Goal: Task Accomplishment & Management: Use online tool/utility

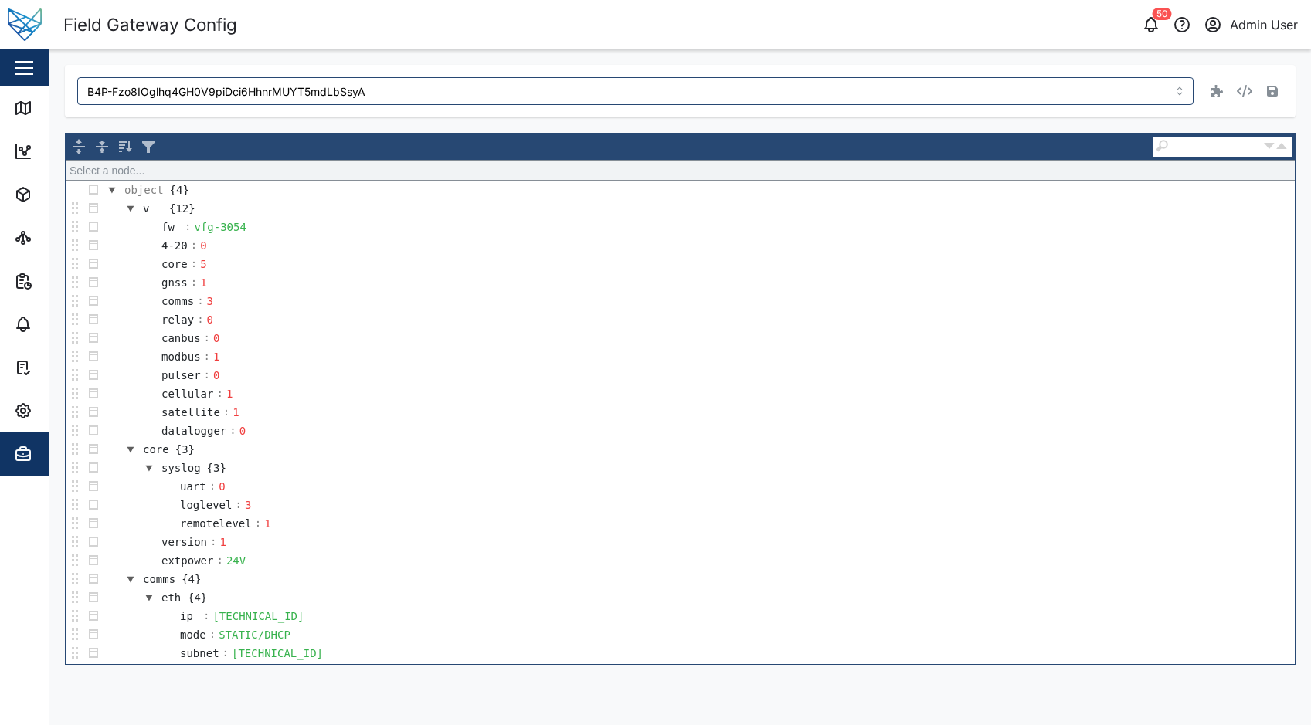
click at [438, 33] on div "Field Gateway Config" at bounding box center [372, 25] width 618 height 27
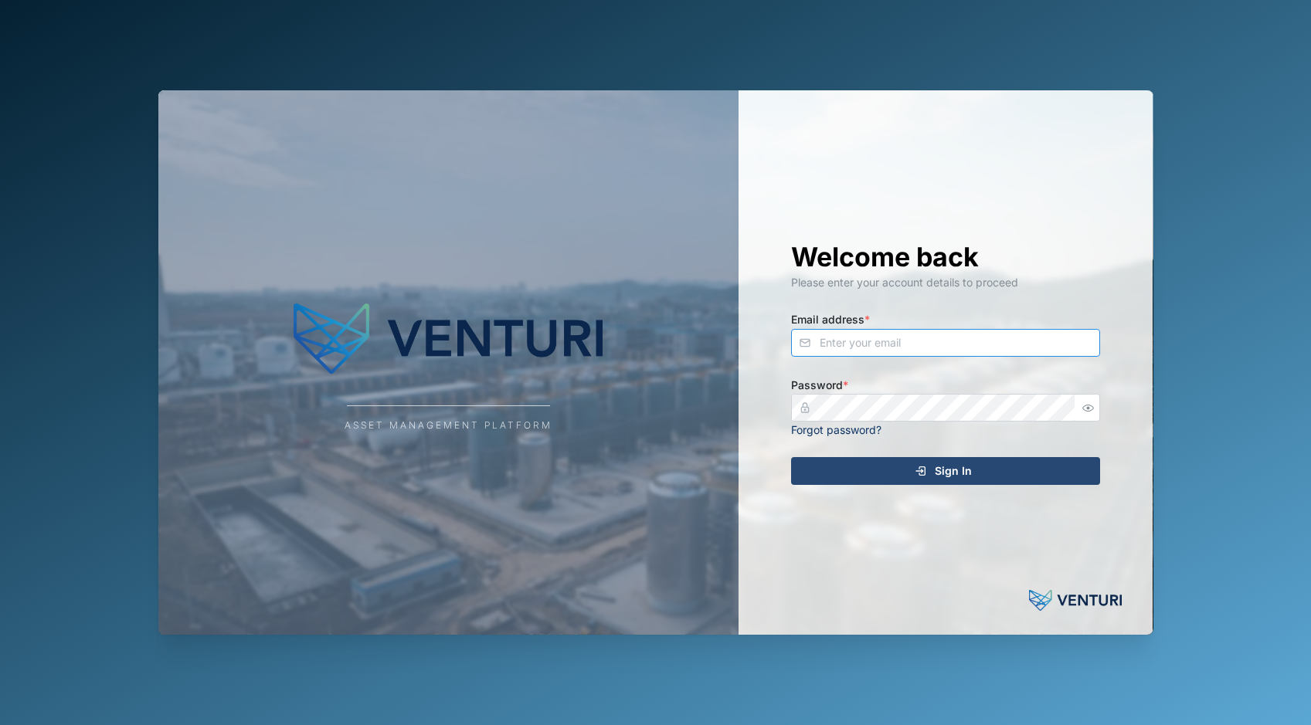
type input "admin@venturi.io"
click at [945, 471] on span "Sign In" at bounding box center [953, 471] width 37 height 26
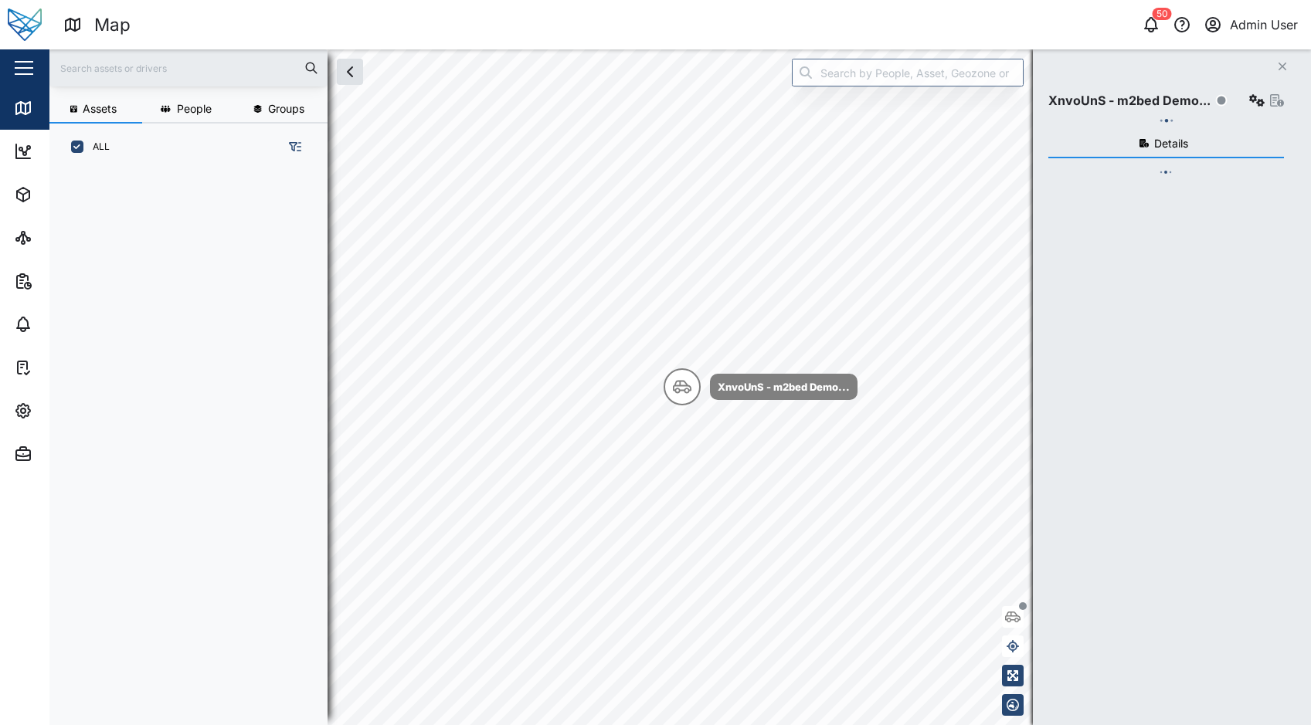
scroll to position [536, 242]
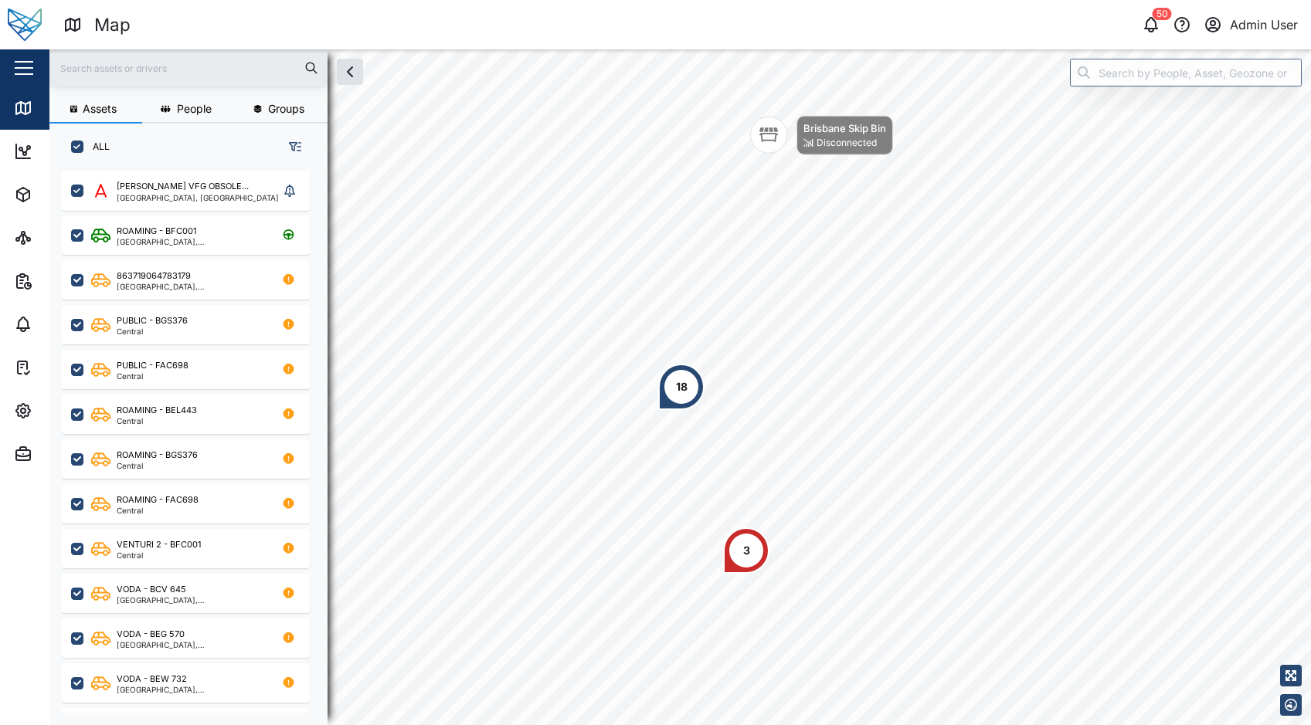
scroll to position [12, 12]
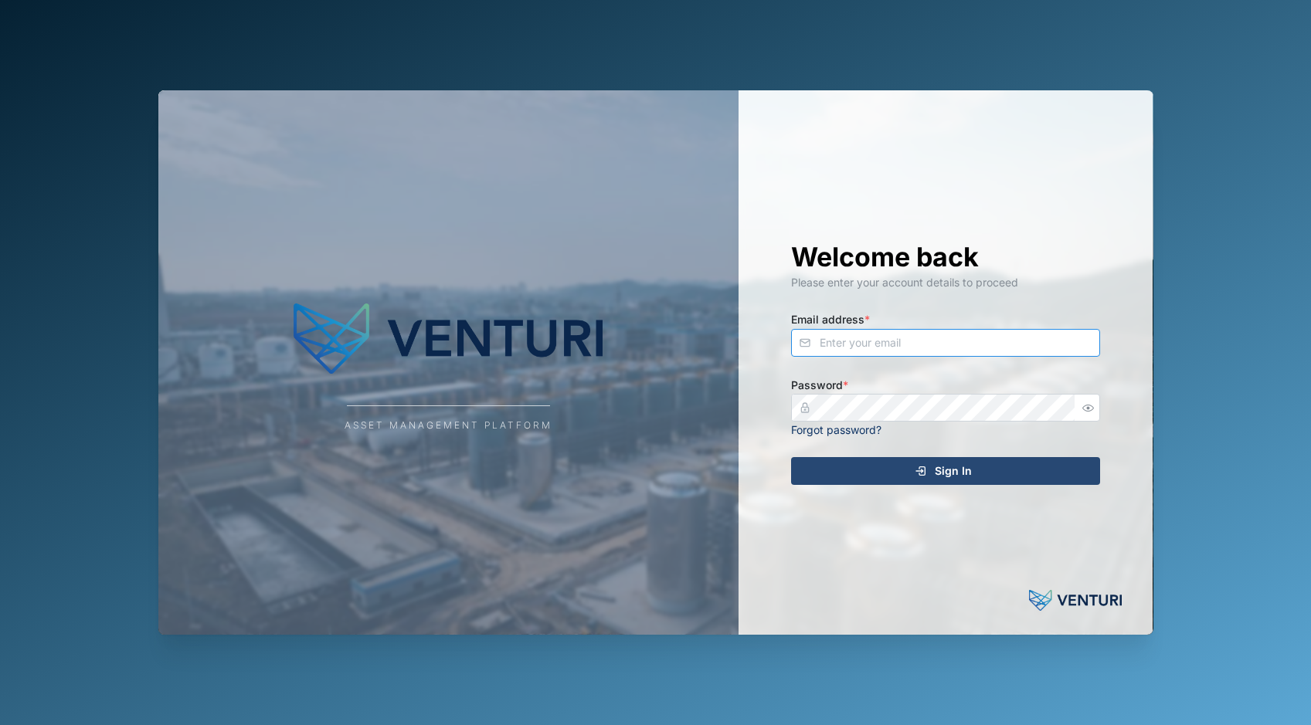
type input "[EMAIL_ADDRESS][DOMAIN_NAME]"
click at [944, 471] on span "Sign In" at bounding box center [953, 471] width 37 height 26
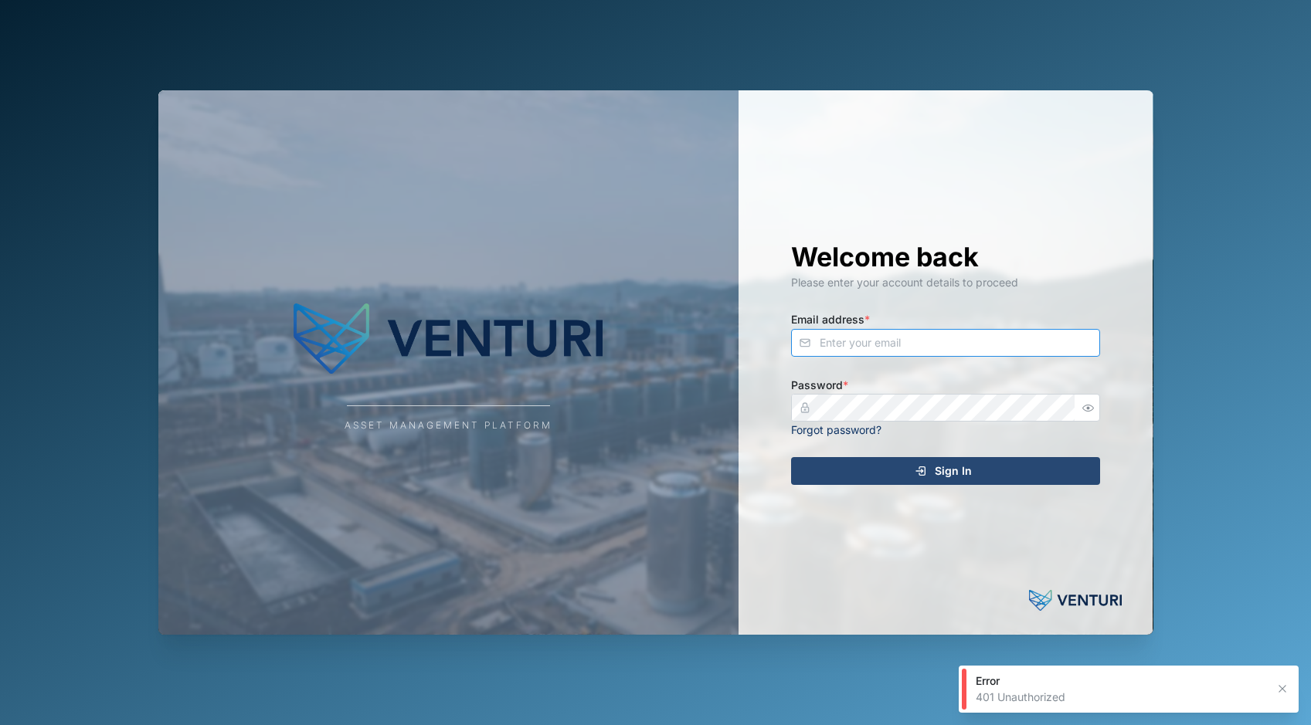
type input "[EMAIL_ADDRESS][DOMAIN_NAME]"
click at [936, 481] on span "Sign In" at bounding box center [953, 471] width 37 height 26
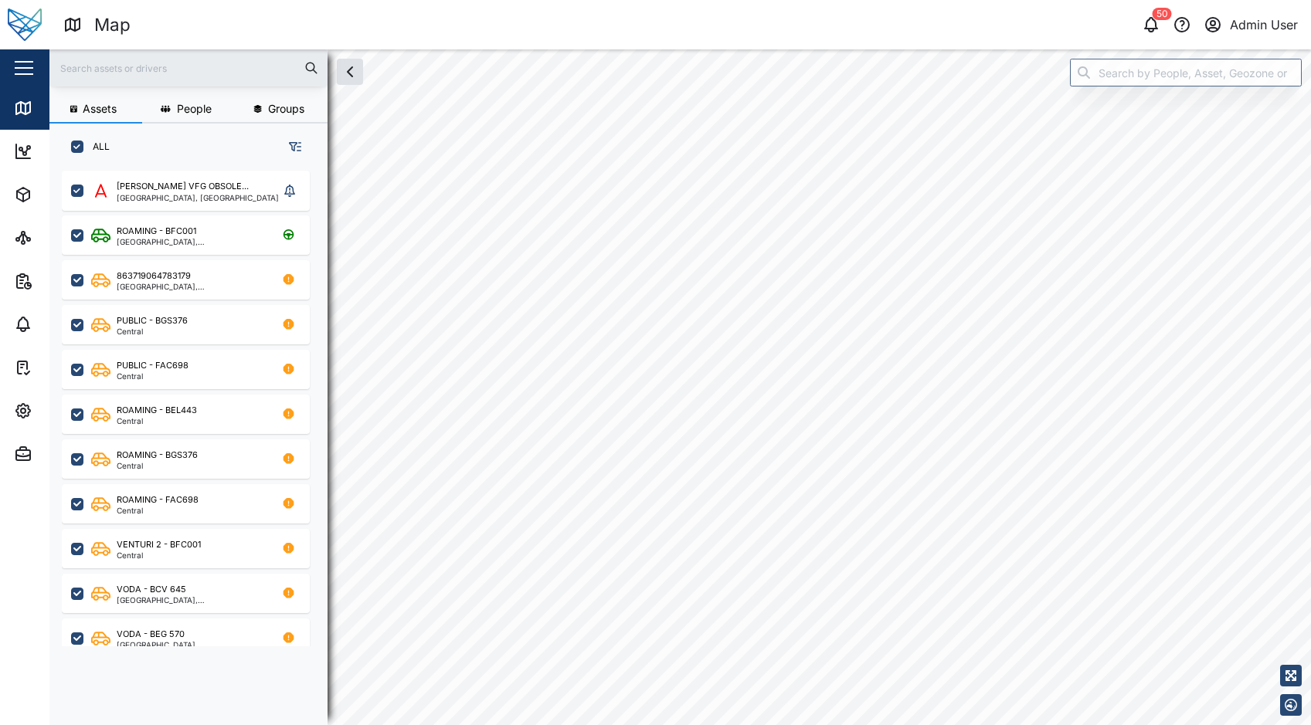
checkbox input "true"
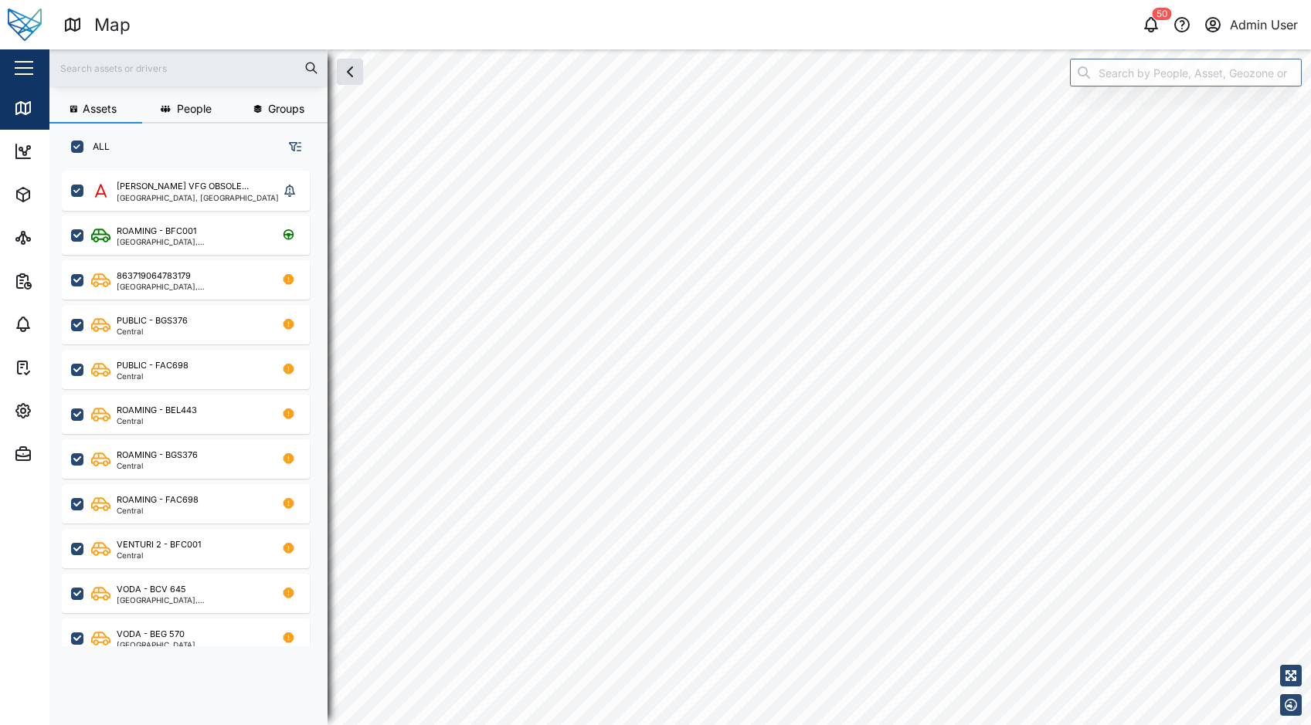
checkbox input "true"
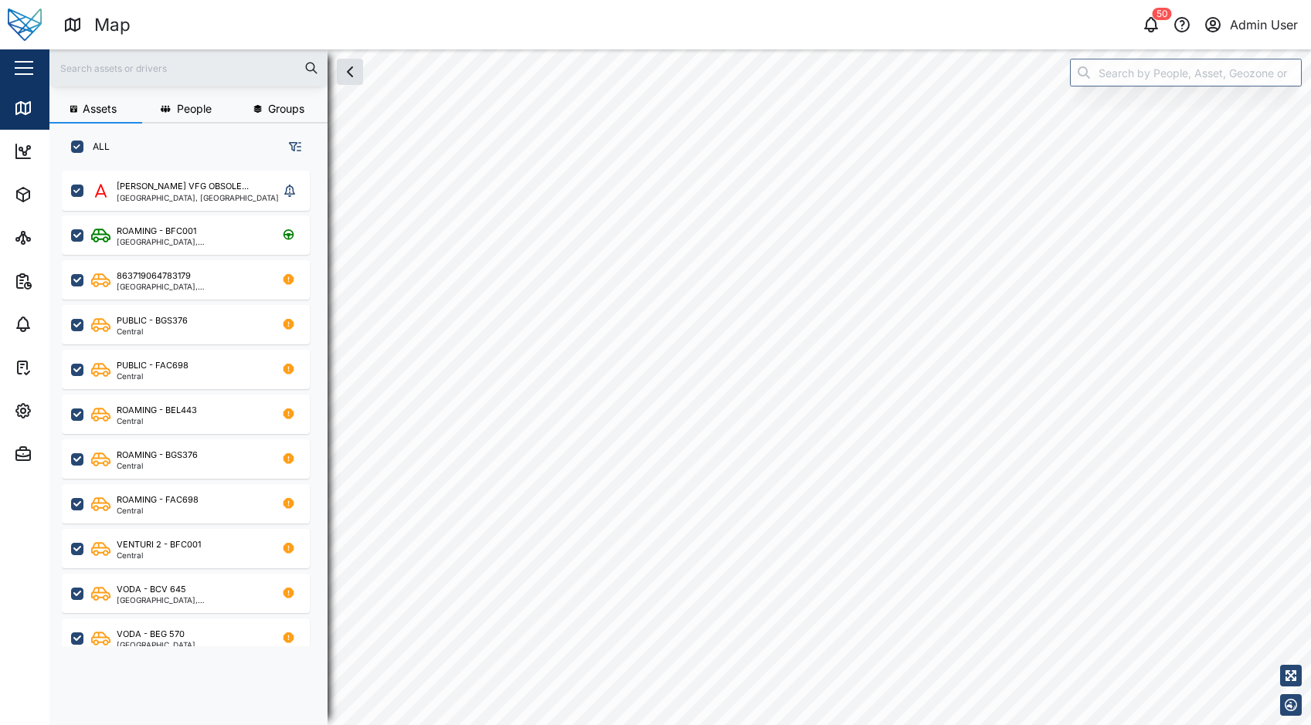
checkbox input "true"
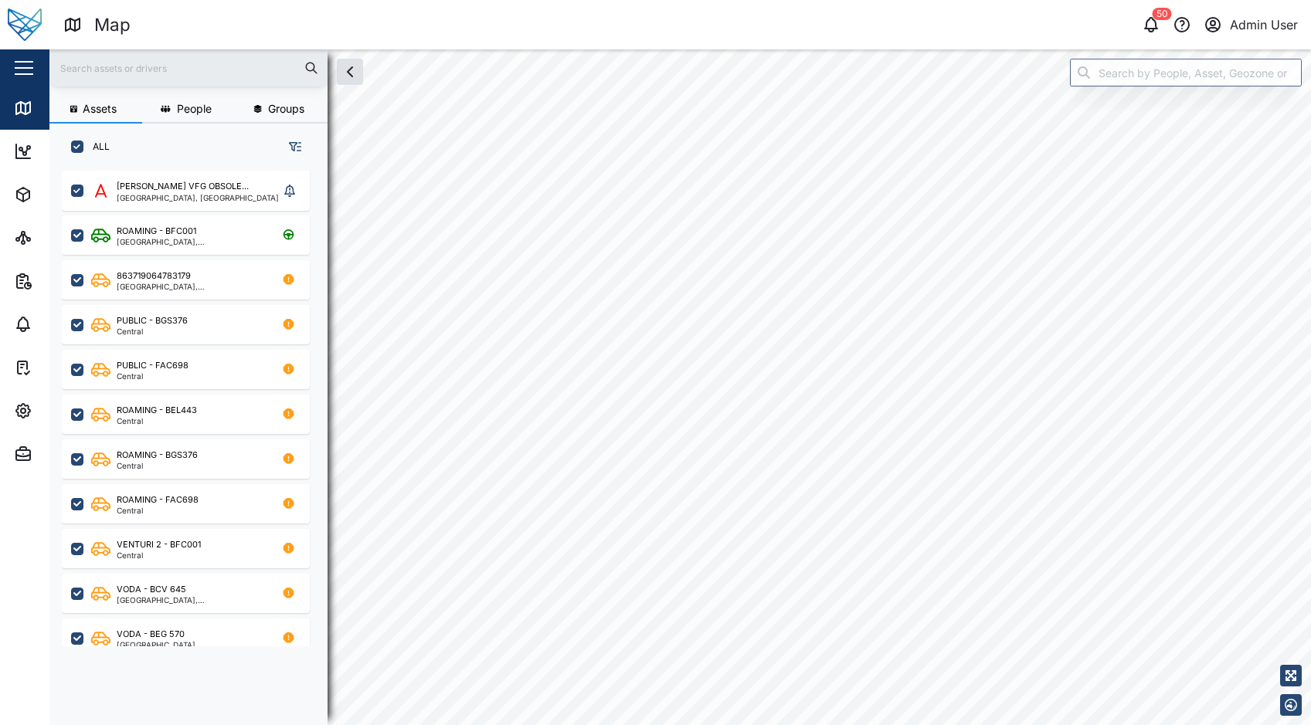
checkbox input "true"
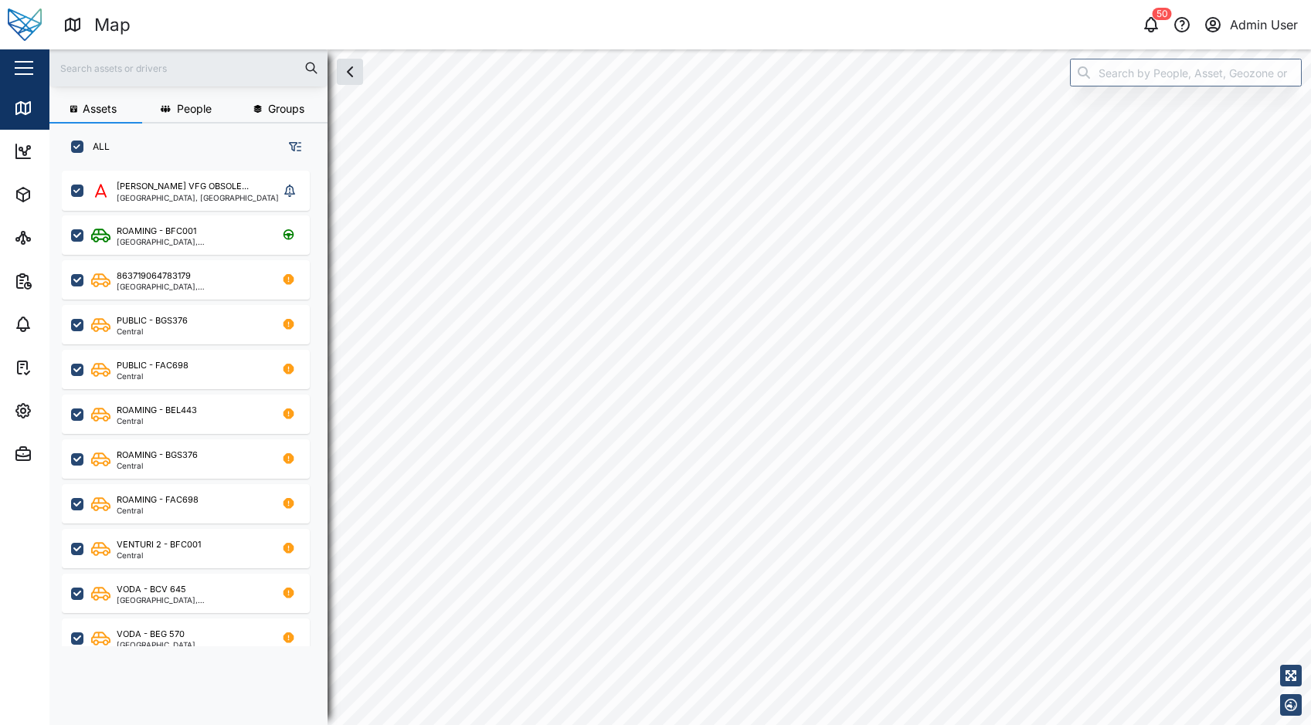
checkbox input "true"
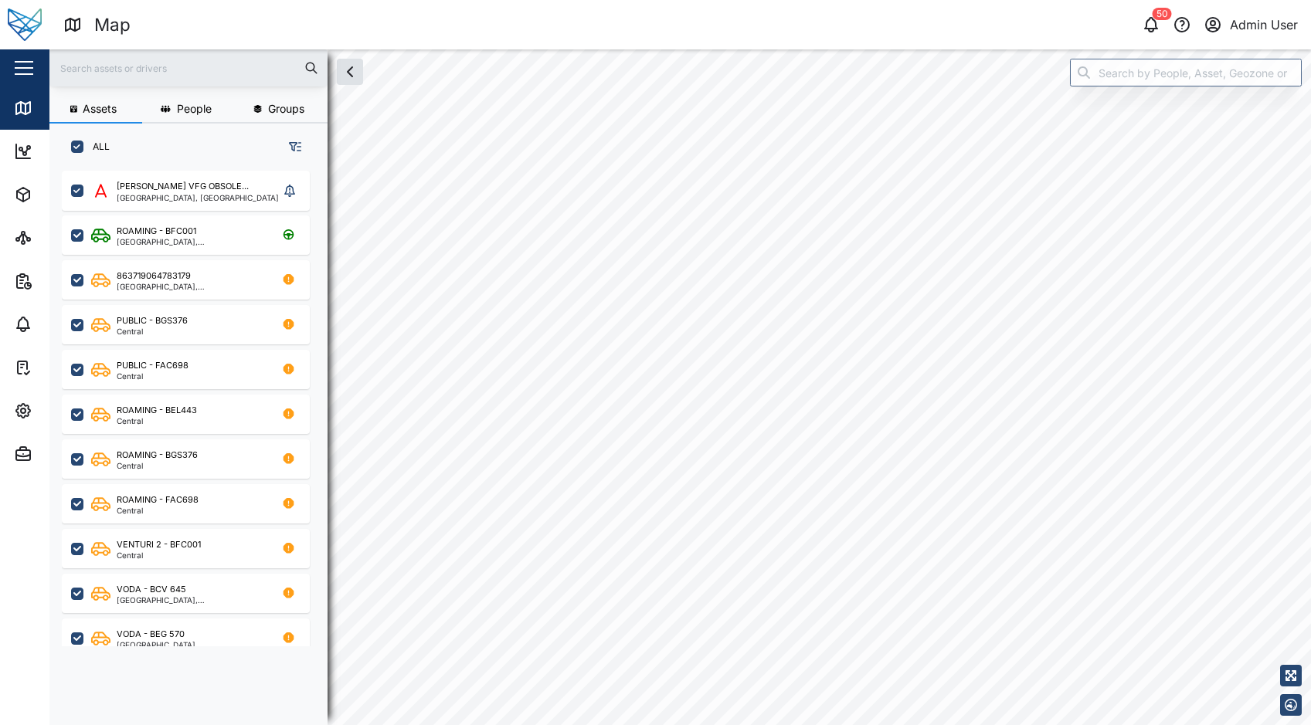
checkbox input "true"
click at [28, 406] on icon "button" at bounding box center [23, 411] width 14 height 14
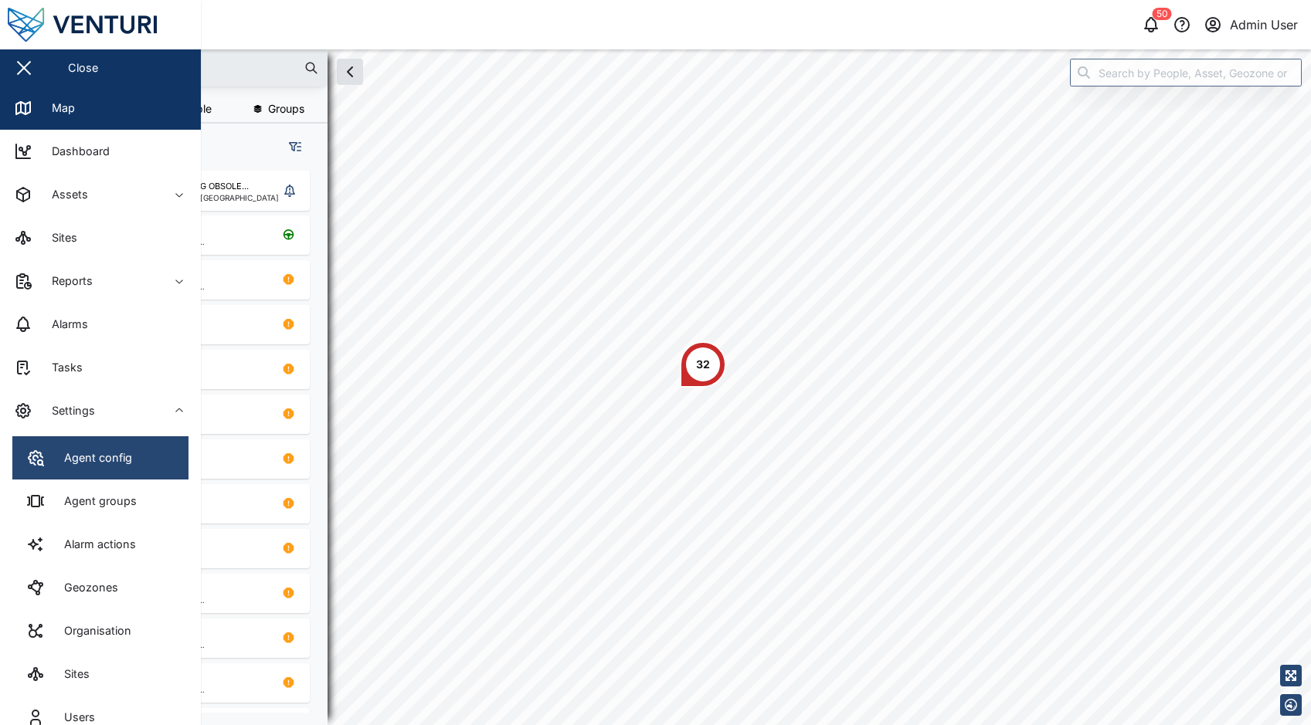
click at [148, 452] on link "Agent config" at bounding box center [100, 458] width 176 height 43
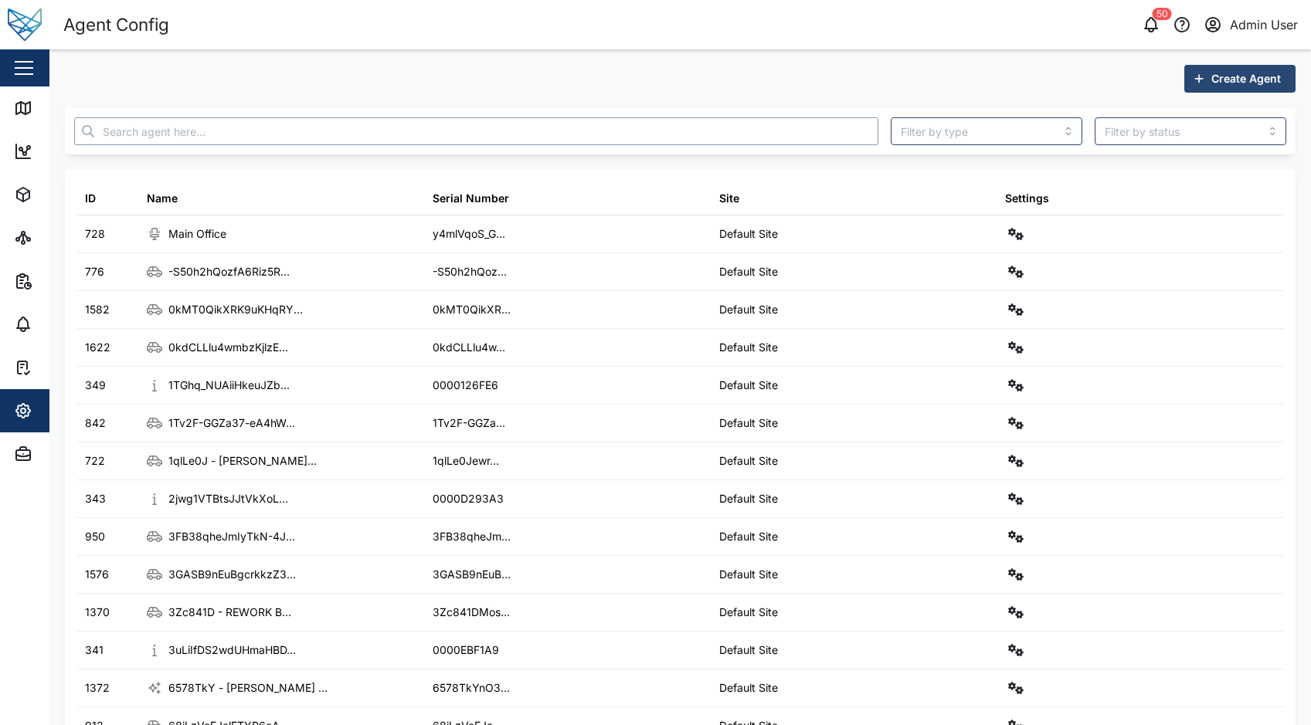
click at [416, 135] on input "text" at bounding box center [476, 131] width 804 height 28
type input "I"
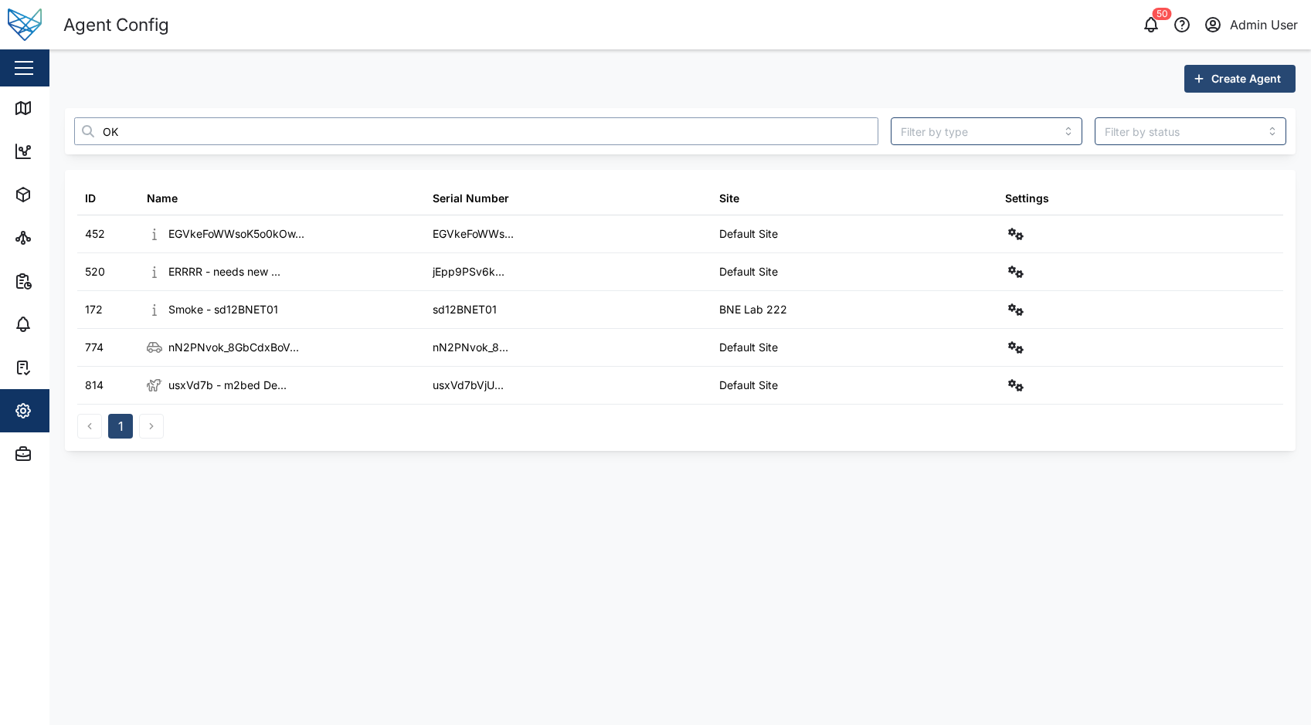
type input "O"
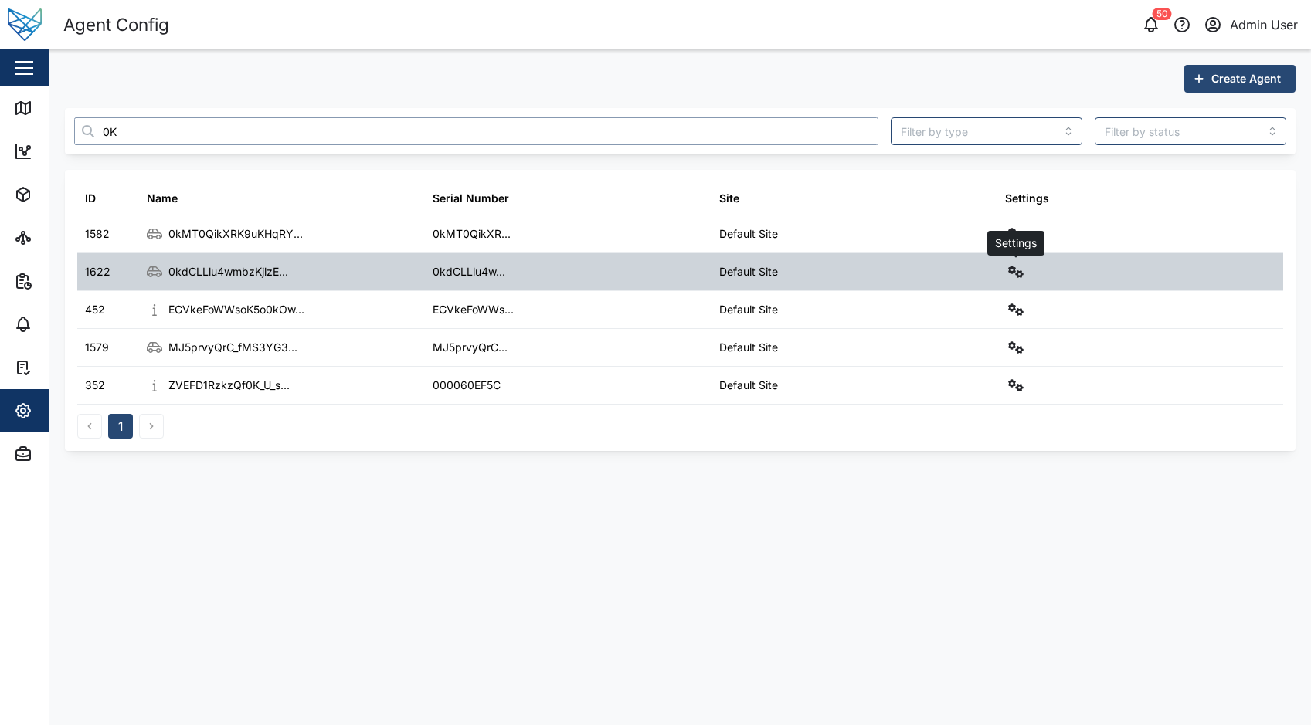
type input "0K"
click at [1014, 269] on icon "button" at bounding box center [1015, 272] width 15 height 12
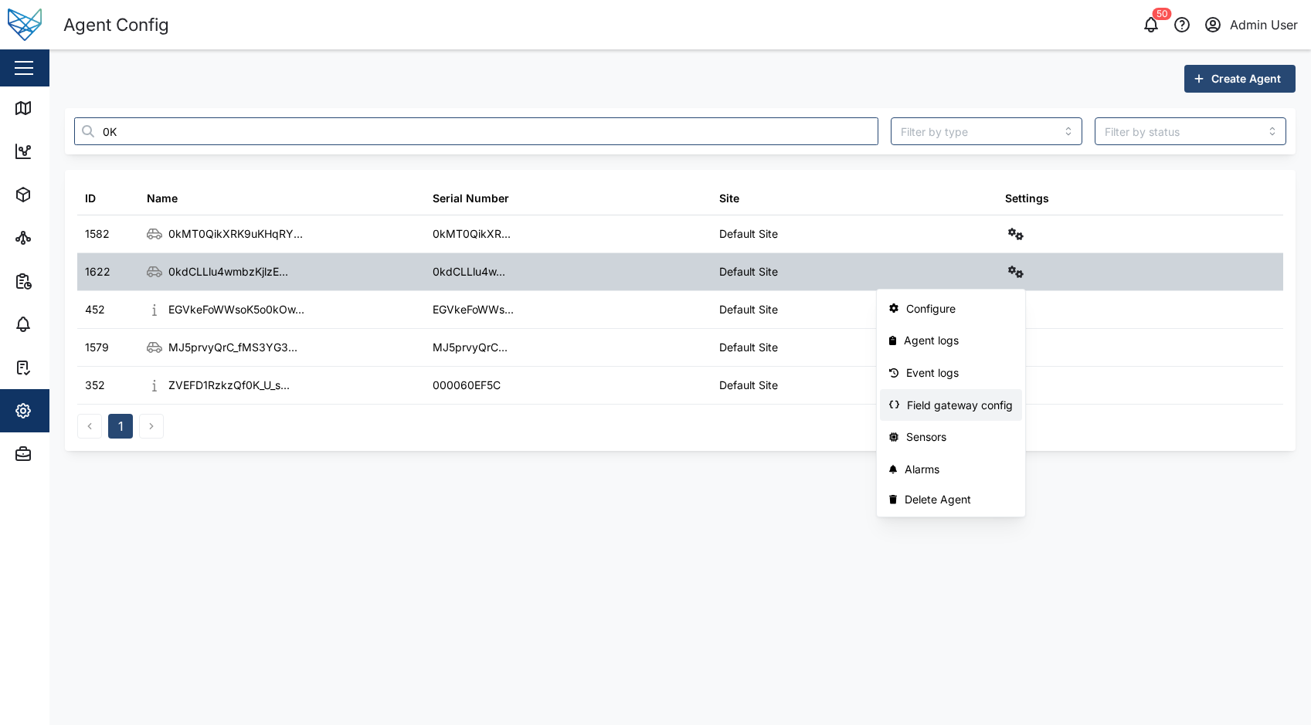
click at [974, 407] on div "Field gateway config" at bounding box center [960, 405] width 106 height 17
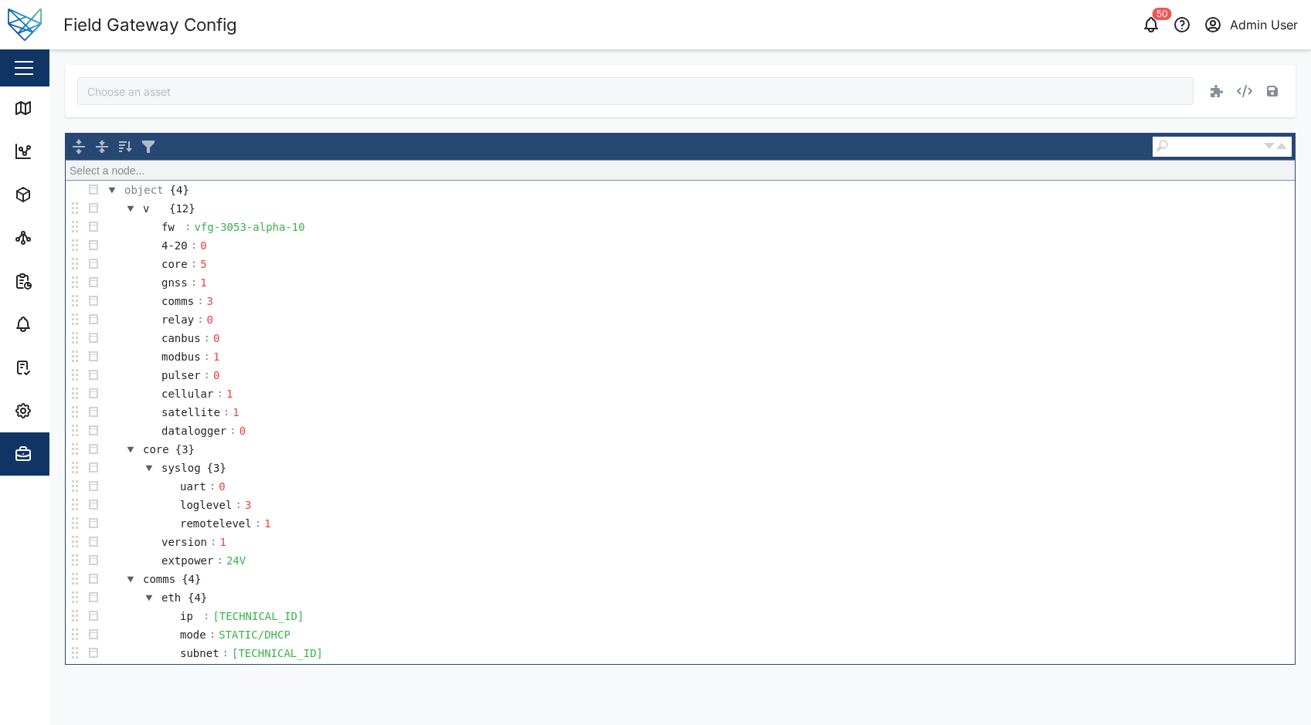
type input "0kdCLLlu4wmbzKjlzETg6xof1-gauf4DzWHWh5I4bhM"
click at [295, 226] on div "vfg-3053-alpha-10" at bounding box center [249, 227] width 115 height 17
click at [347, 253] on td "4-20 : 0" at bounding box center [699, 245] width 1192 height 19
click at [307, 224] on td "fw : vfg-3053-alpha-10" at bounding box center [699, 227] width 1192 height 19
click at [1278, 97] on button "button" at bounding box center [1273, 91] width 22 height 22
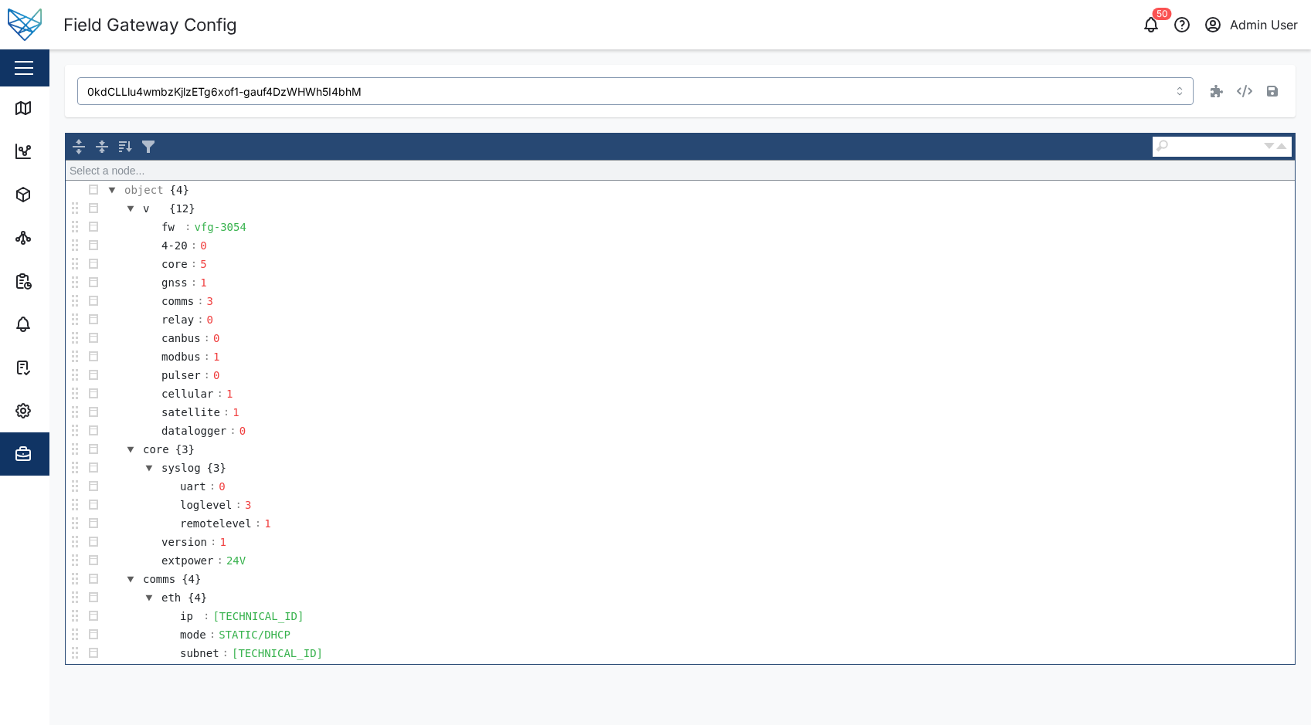
click at [1184, 95] on input "0kdCLLlu4wmbzKjlzETg6xof1-gauf4DzWHWh5I4bhM" at bounding box center [635, 91] width 1116 height 28
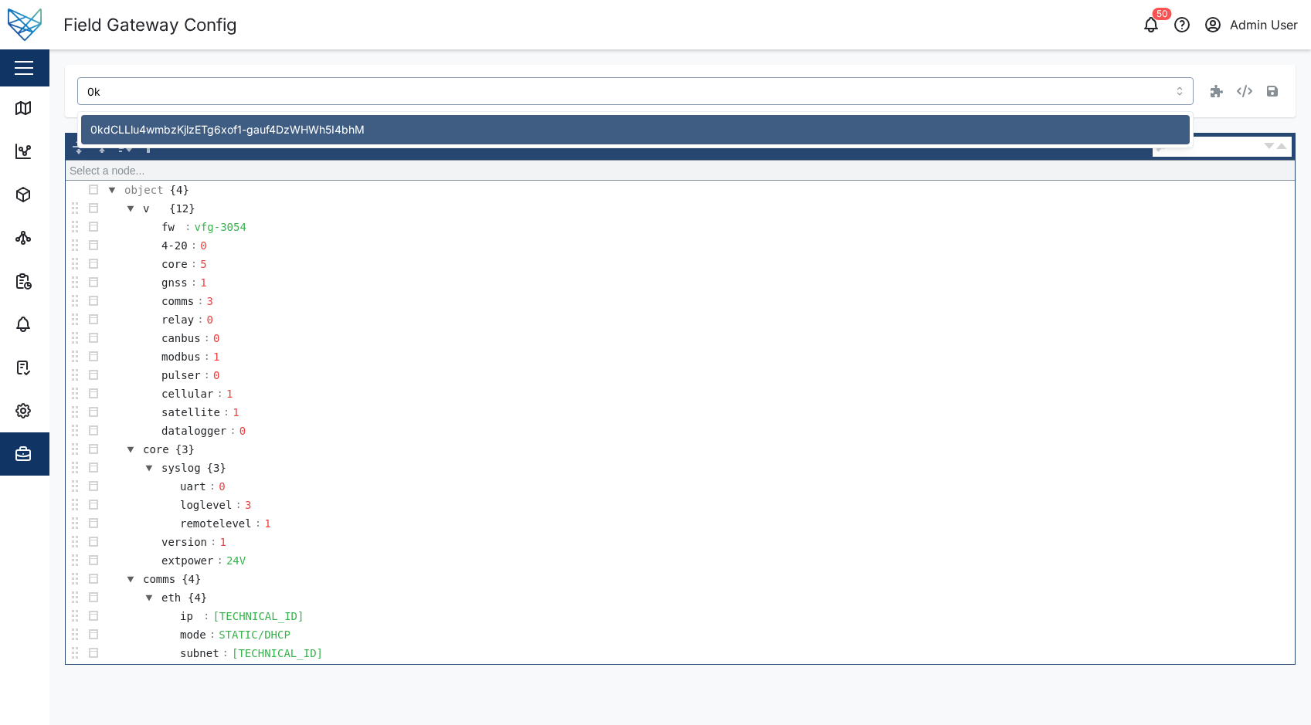
type input "0"
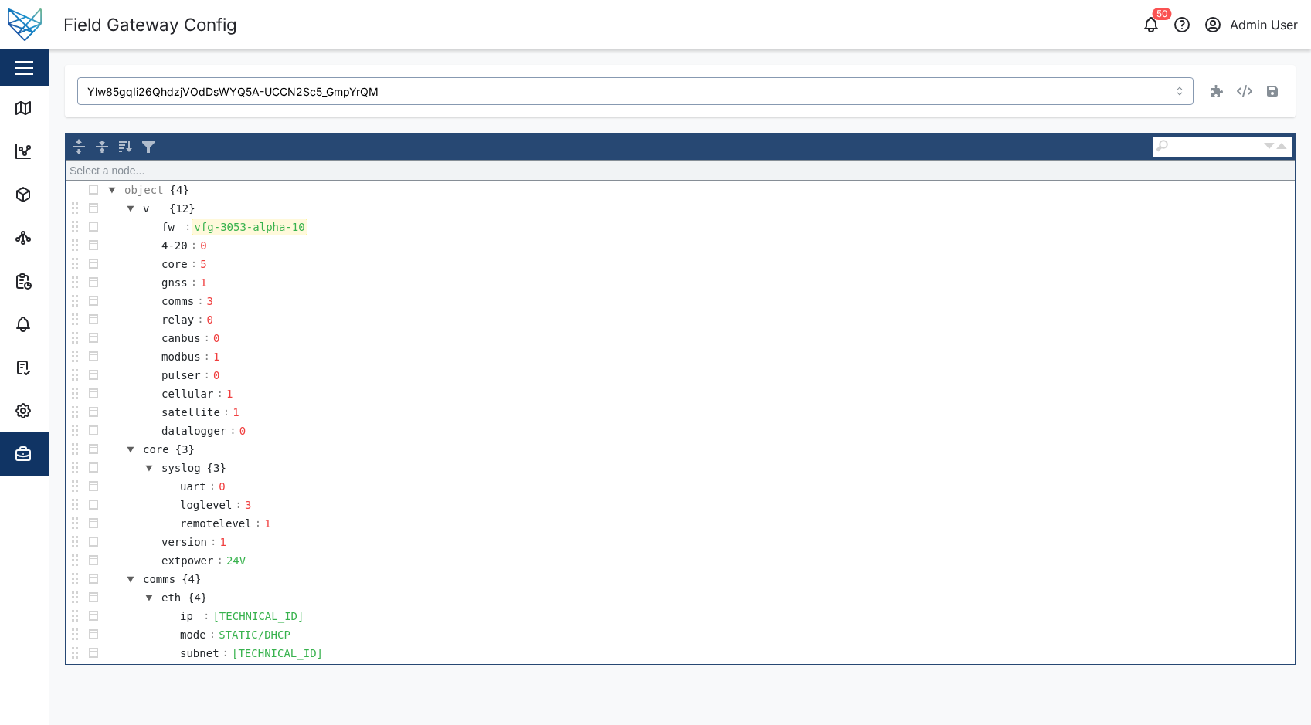
type input "Ylw85gqIi26QhdzjVOdDsWYQ5A-UCCN2Sc5_GmpYrQM"
drag, startPoint x: 291, startPoint y: 227, endPoint x: 299, endPoint y: 222, distance: 9.4
click at [292, 227] on div "vfg-3053-alpha-10" at bounding box center [249, 227] width 115 height 17
click at [1272, 97] on icon "button" at bounding box center [1272, 91] width 11 height 11
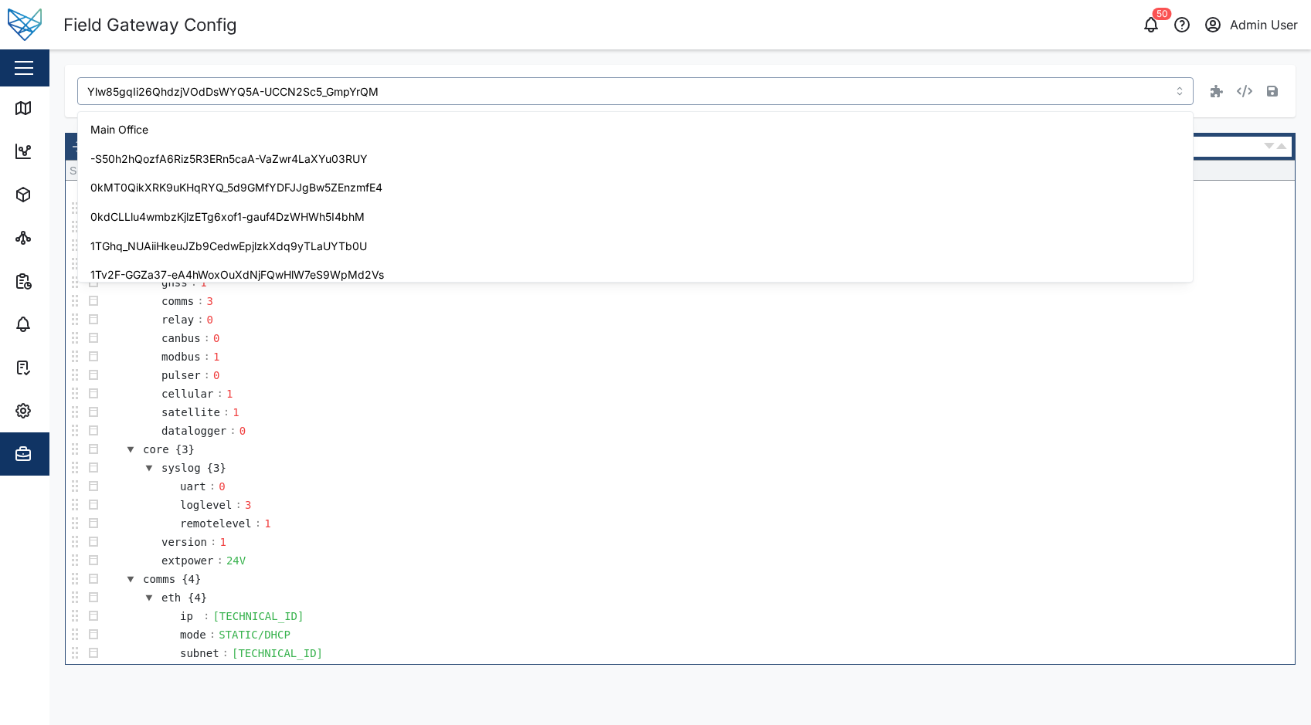
click at [419, 99] on input "Ylw85gqIi26QhdzjVOdDsWYQ5A-UCCN2Sc5_GmpYrQM" at bounding box center [635, 91] width 1116 height 28
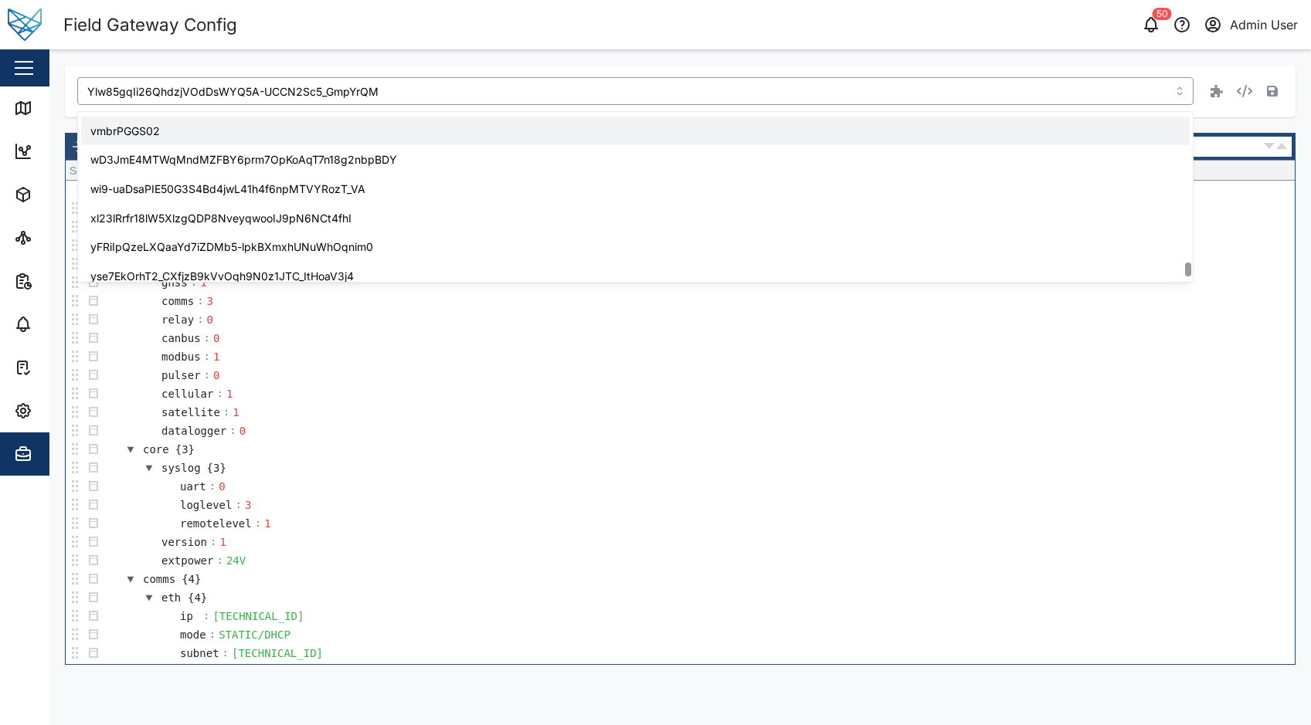
scroll to position [4917, 0]
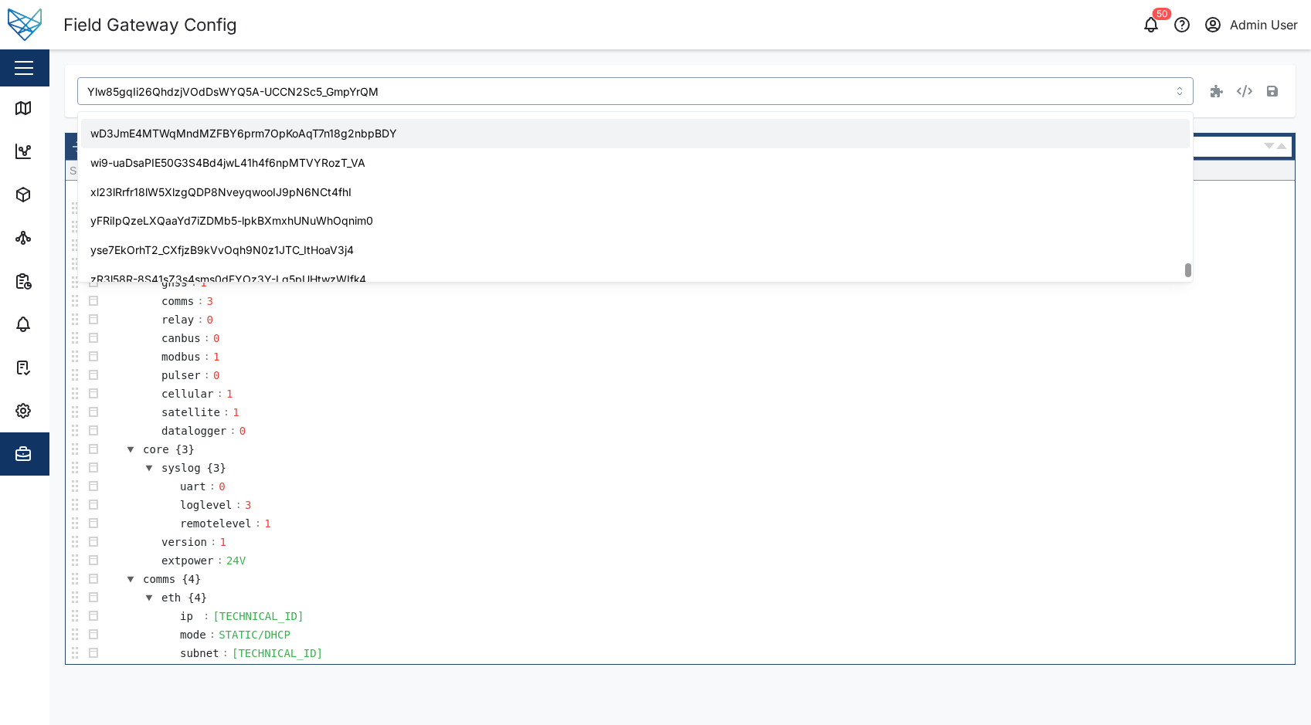
type input "wD3JmE4MTWqMndMZFBY6prm7OpKoAqT7n18g2nbpBDY"
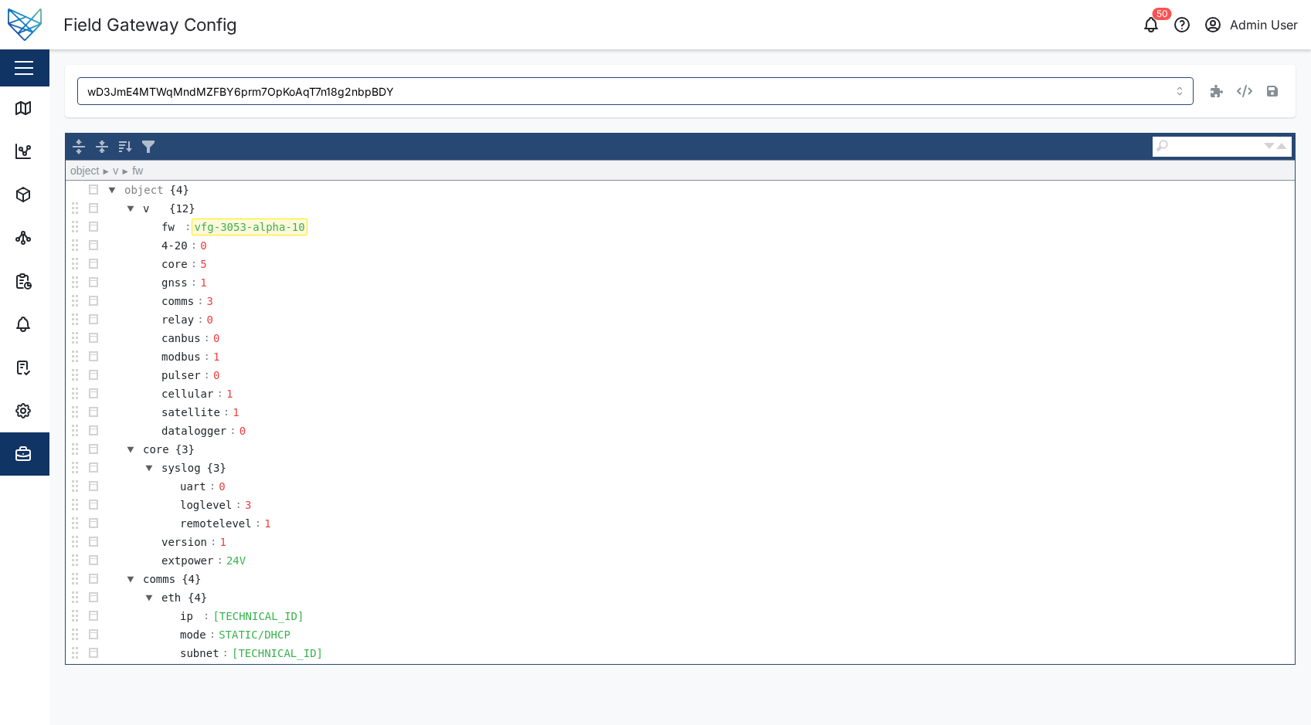
click at [294, 226] on div "vfg-3053-alpha-10" at bounding box center [249, 227] width 115 height 17
click at [1269, 100] on button "button" at bounding box center [1273, 91] width 22 height 22
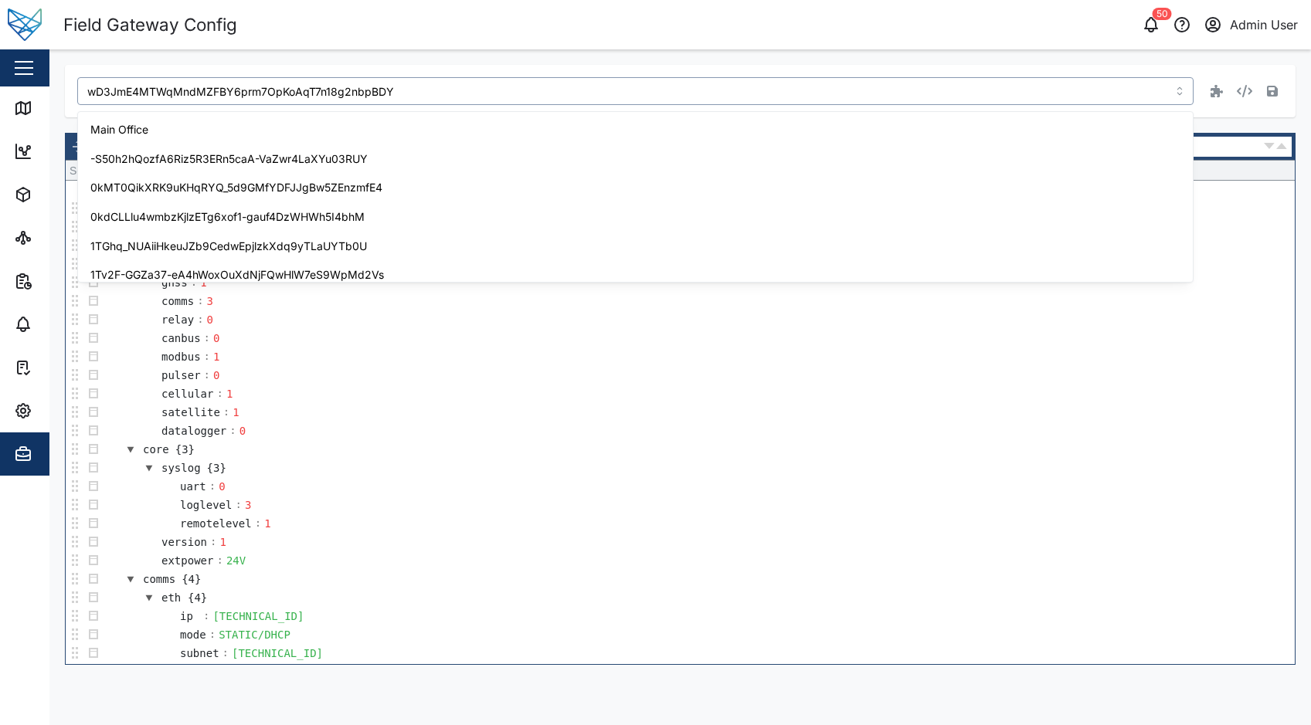
click at [1095, 97] on input "wD3JmE4MTWqMndMZFBY6prm7OpKoAqT7n18g2nbpBDY" at bounding box center [635, 91] width 1116 height 28
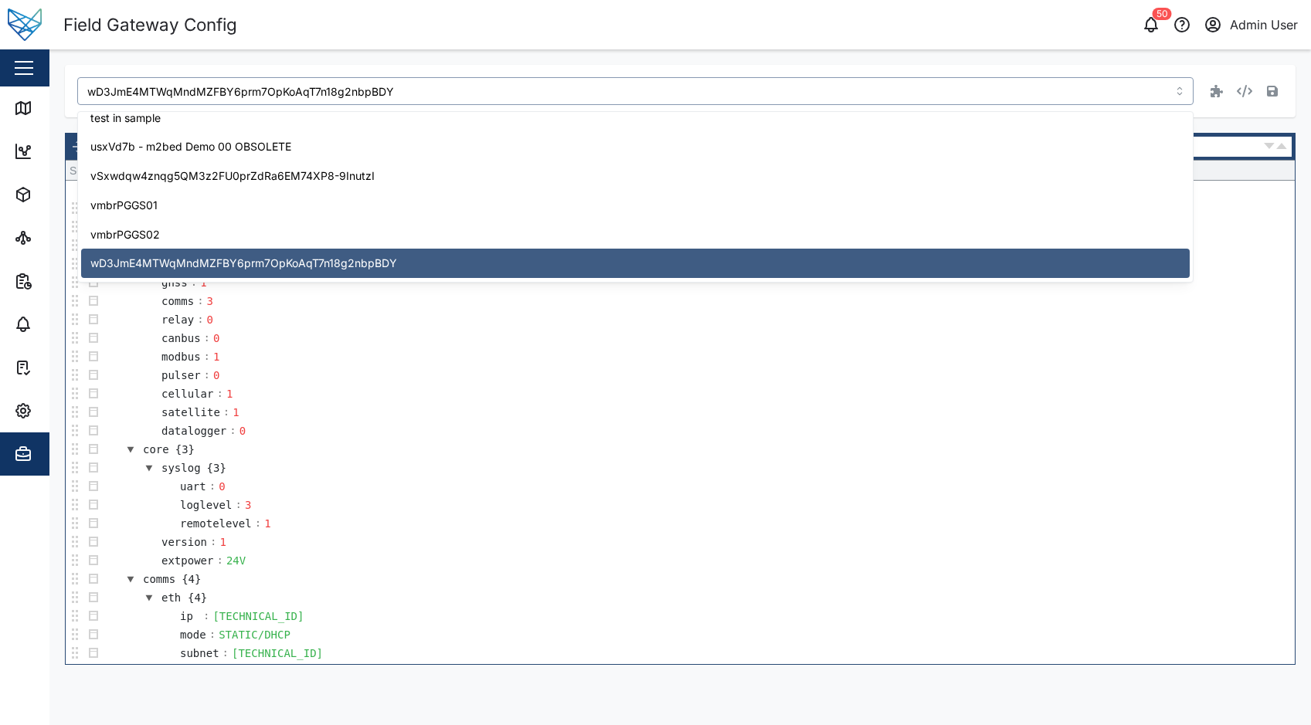
click at [1095, 97] on input "wD3JmE4MTWqMndMZFBY6prm7OpKoAqT7n18g2nbpBDY" at bounding box center [635, 91] width 1116 height 28
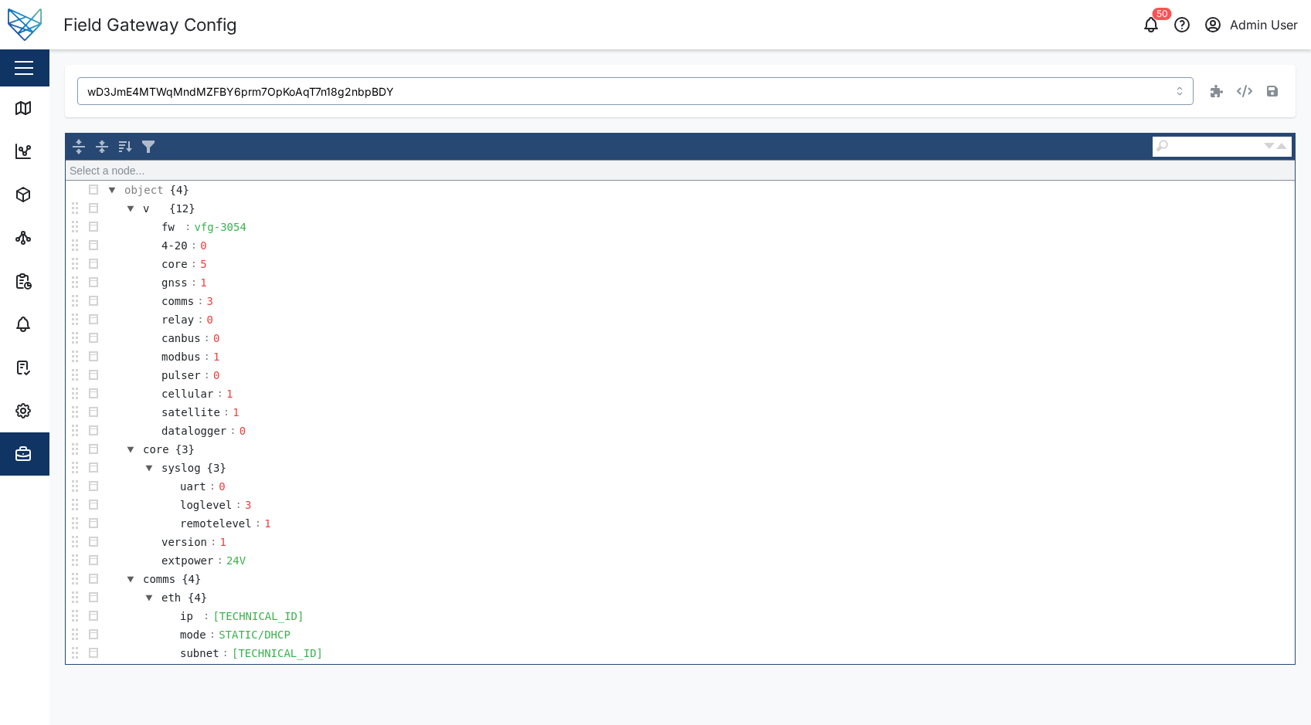
click at [1095, 97] on input "wD3JmE4MTWqMndMZFBY6prm7OpKoAqT7n18g2nbpBDY" at bounding box center [635, 91] width 1116 height 28
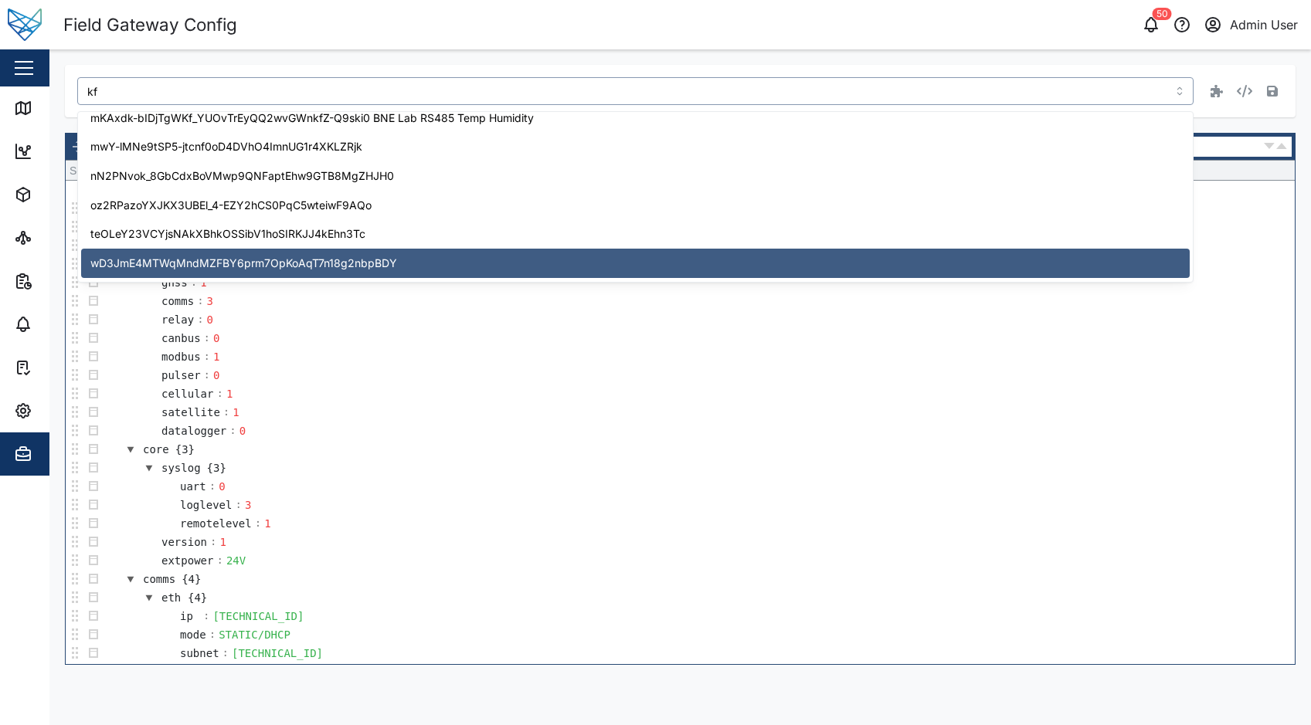
scroll to position [0, 0]
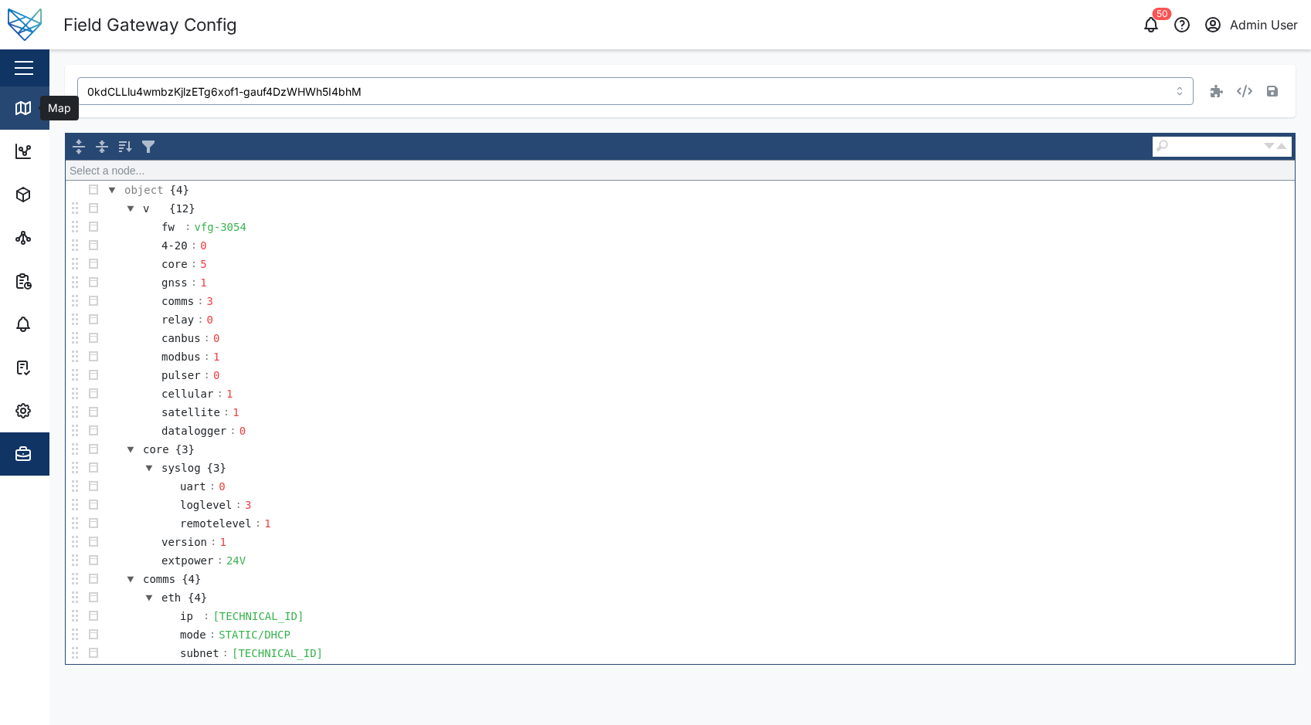
drag, startPoint x: 410, startPoint y: 93, endPoint x: 9, endPoint y: 97, distance: 401.0
click at [9, 97] on div "Field Gateway Config 50 Admin User Close Map Dashboard Assets ATS Camera Genera…" at bounding box center [655, 362] width 1311 height 725
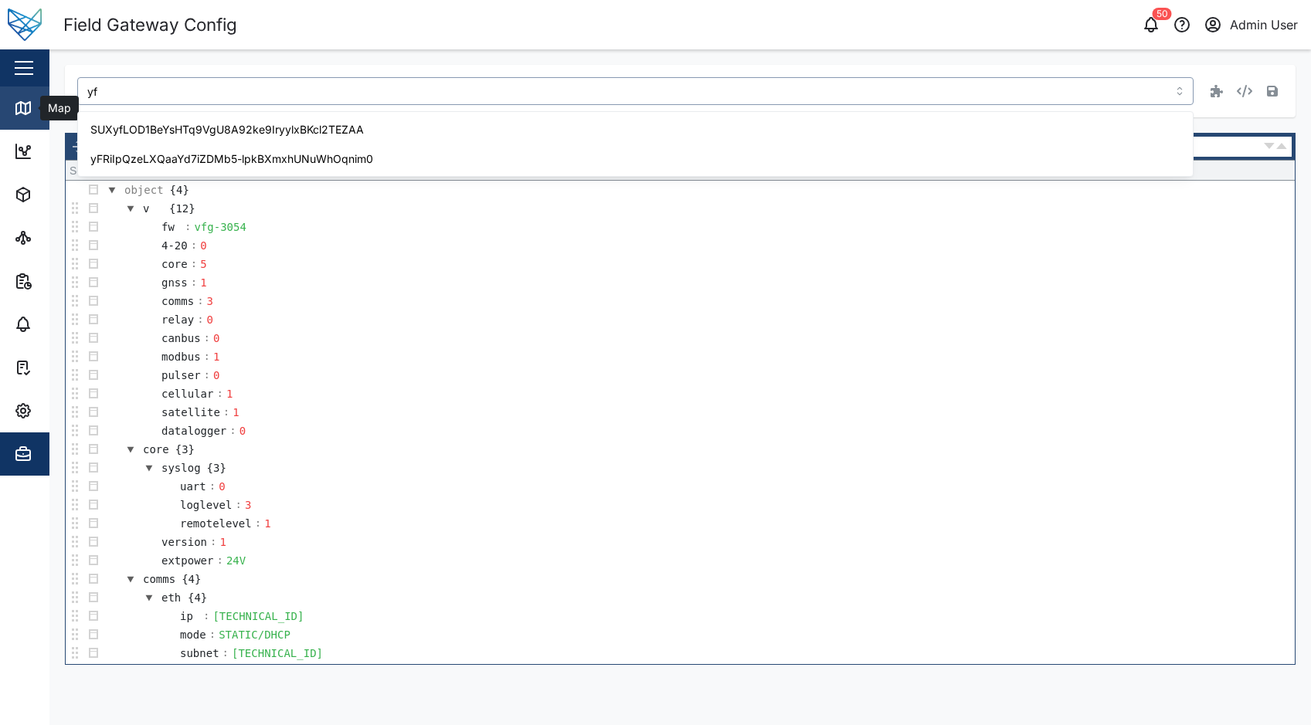
type input "y"
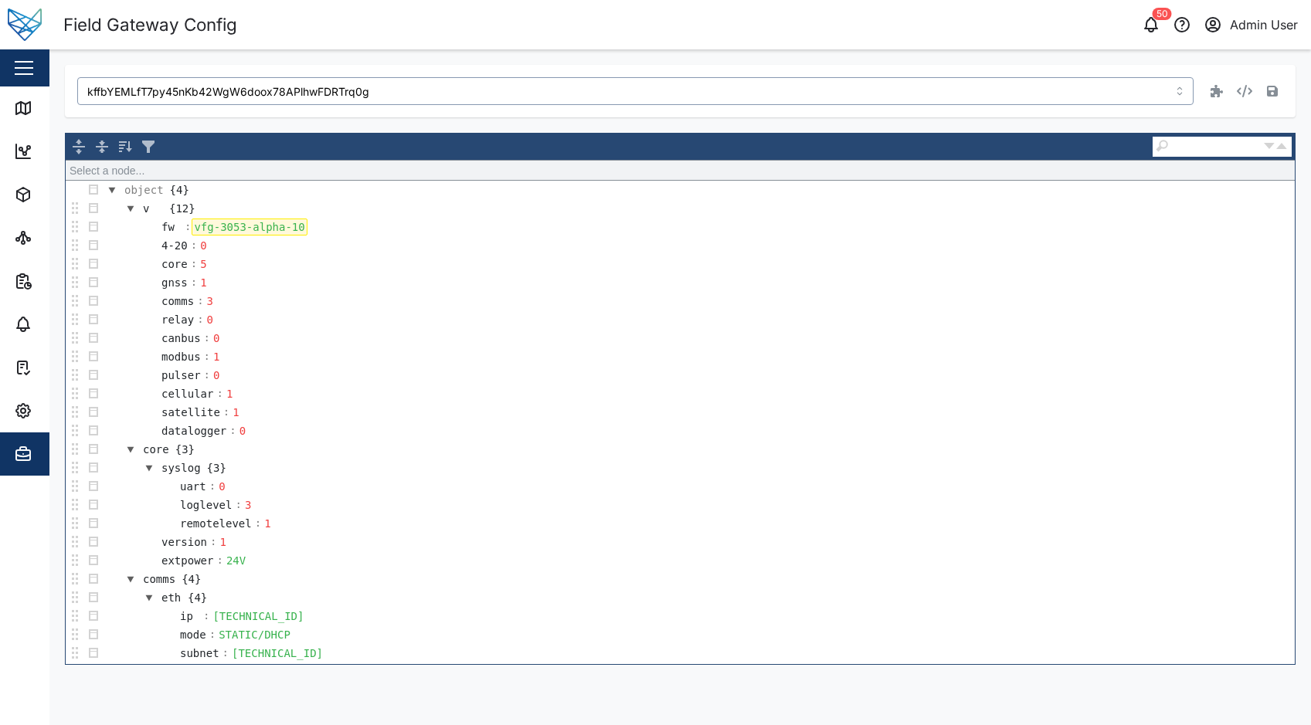
type input "kffbYEMLfT7py45nKb42WgW6doox78APlhwFDRTrq0g"
click at [294, 227] on div "vfg-3053-alpha-10" at bounding box center [249, 227] width 115 height 17
click at [1275, 87] on icon "button" at bounding box center [1272, 91] width 11 height 12
click at [464, 96] on input "kffbYEMLfT7py45nKb42WgW6doox78APlhwFDRTrq0g" at bounding box center [635, 91] width 1116 height 28
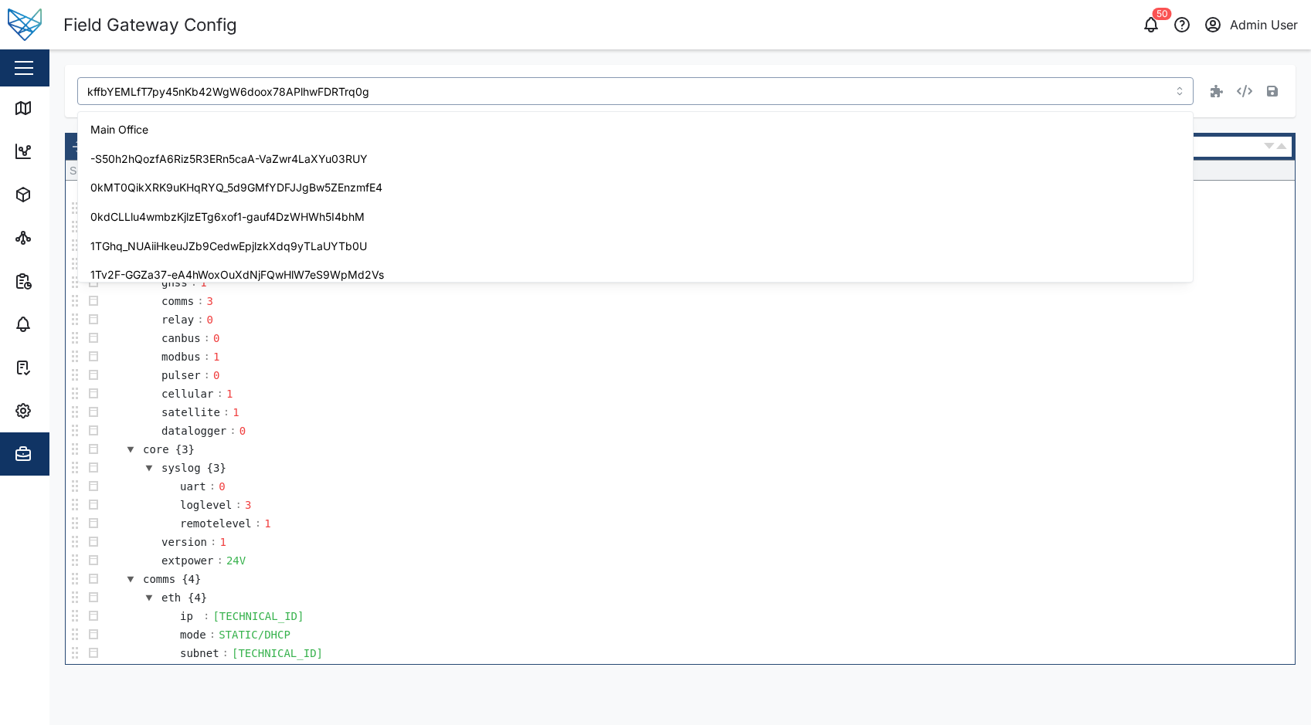
scroll to position [4205, 0]
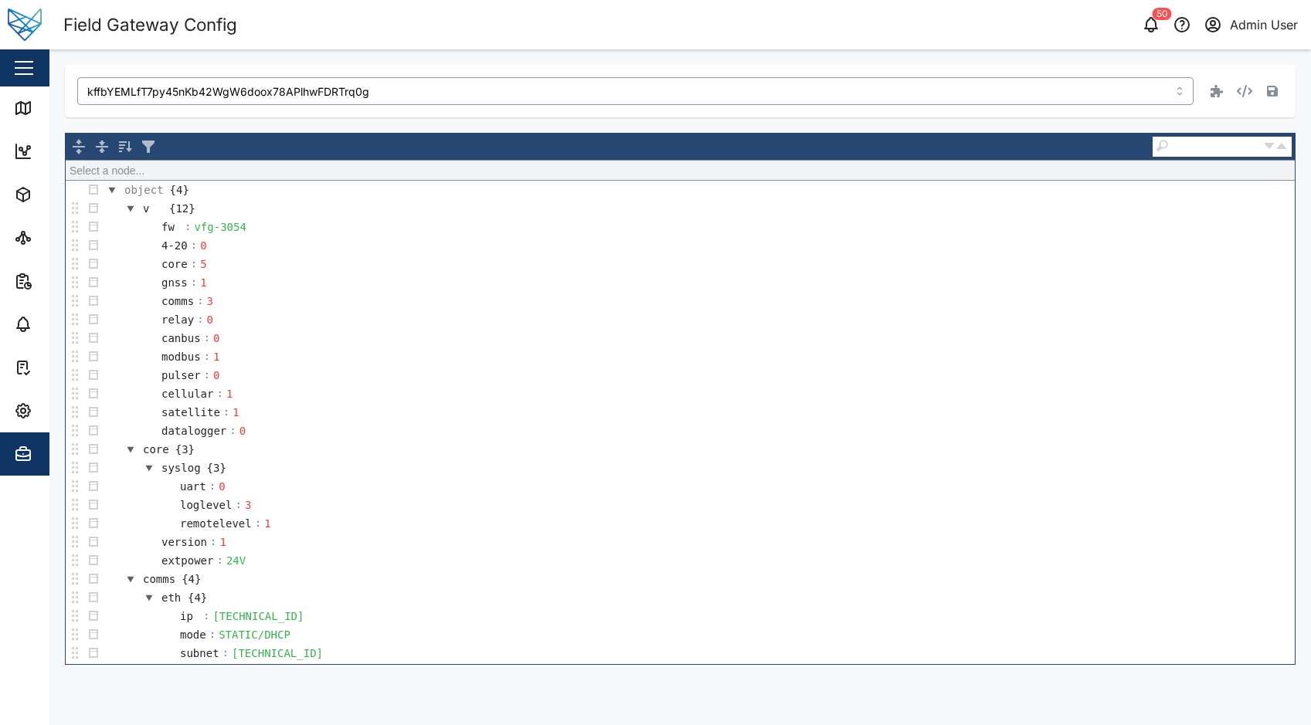
drag, startPoint x: 469, startPoint y: 92, endPoint x: 63, endPoint y: 91, distance: 406.4
click at [63, 91] on div "kffbYEMLfT7py45nKb42WgW6doox78APlhwFDRTrq0g Select a node... object {4} v {12} …" at bounding box center [680, 364] width 1262 height 631
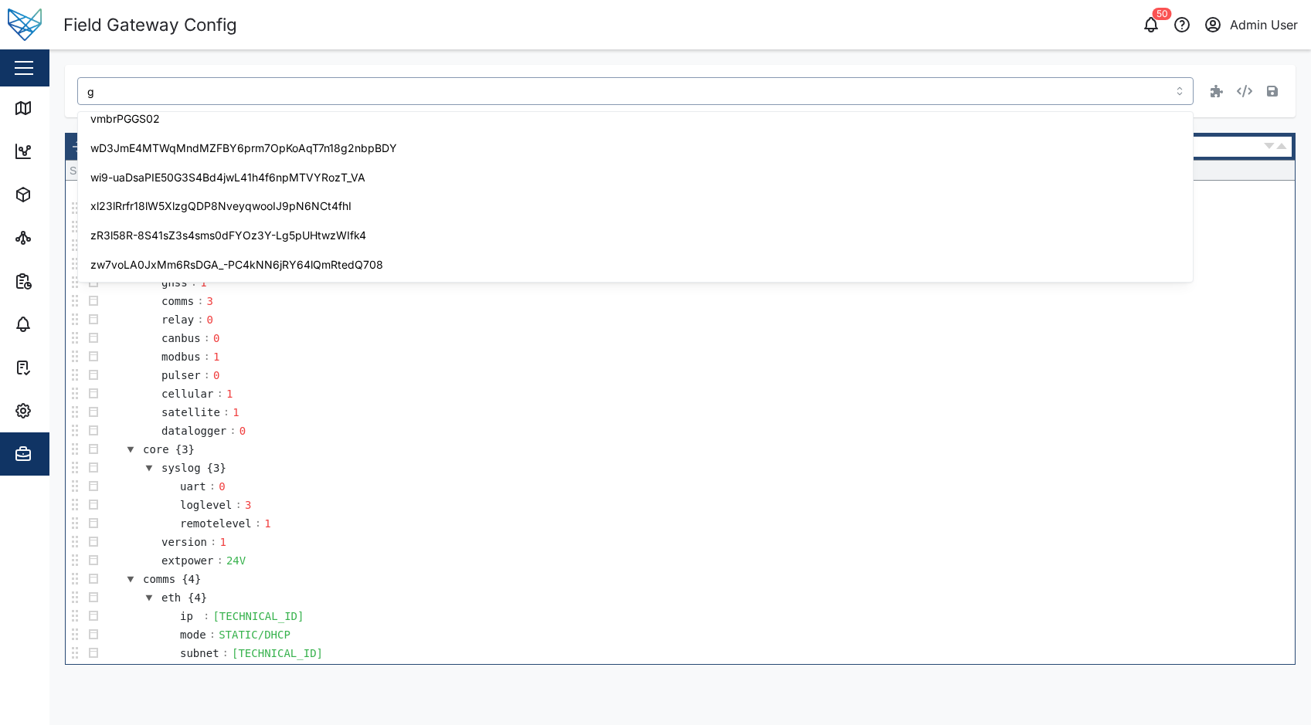
scroll to position [0, 0]
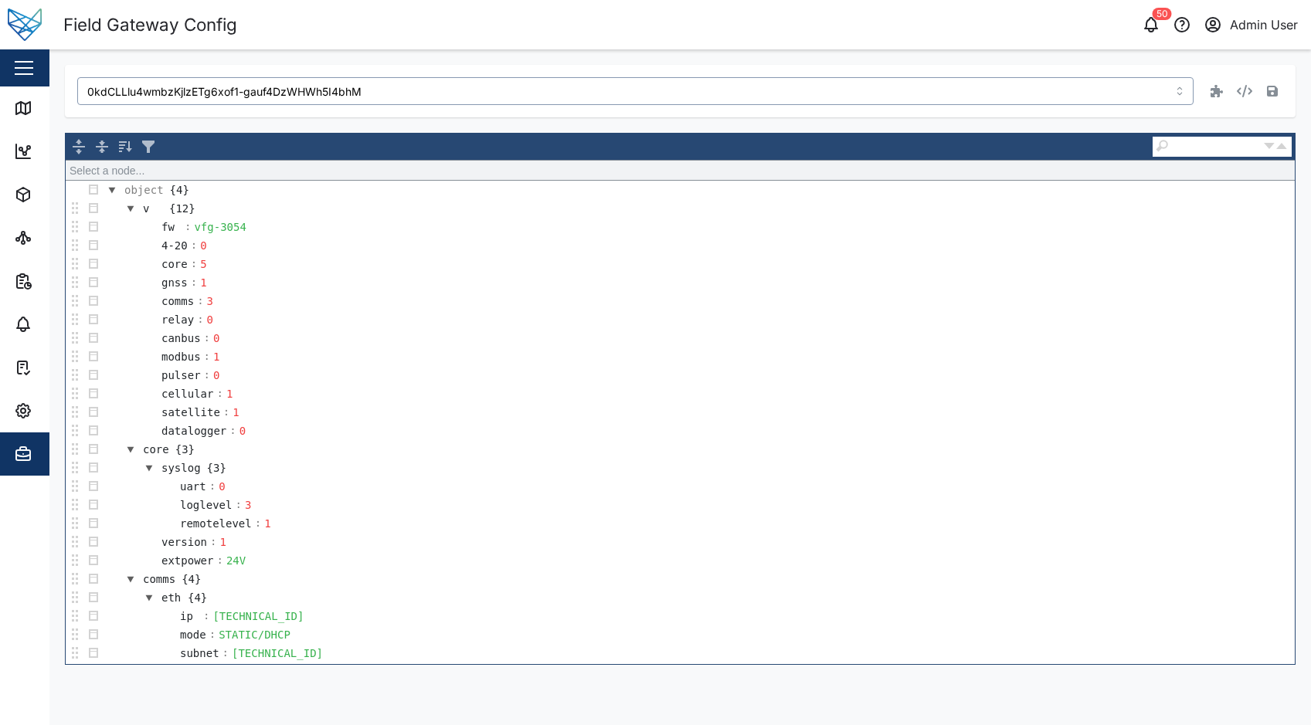
click at [370, 95] on input "0kdCLLlu4wmbzKjlzETg6xof1-gauf4DzWHWh5I4bhM" at bounding box center [635, 91] width 1116 height 28
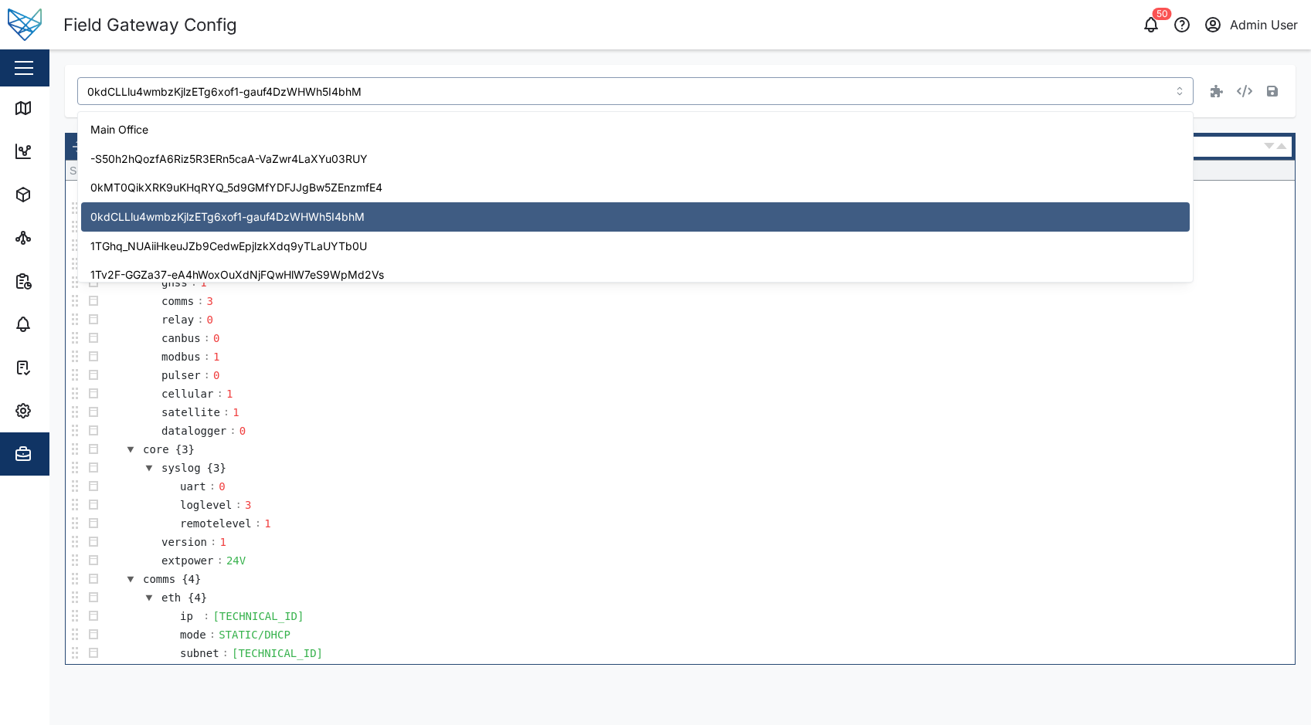
click at [370, 95] on input "0kdCLLlu4wmbzKjlzETg6xof1-gauf4DzWHWh5I4bhM" at bounding box center [635, 91] width 1116 height 28
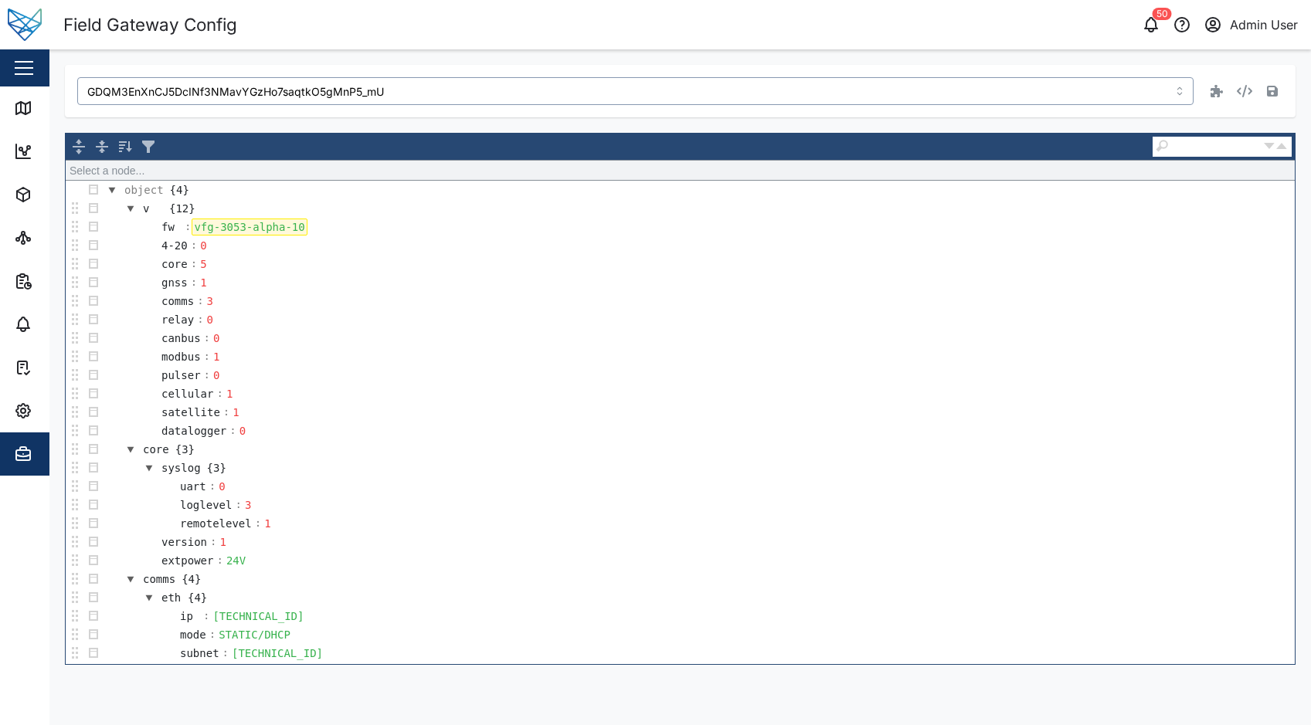
type input "GDQM3EnXnCJ5DcINf3NMavYGzHo7saqtkO5gMnP5_mU"
click at [294, 231] on div "vfg-3053-alpha-10" at bounding box center [249, 227] width 115 height 17
click at [1276, 92] on icon "button" at bounding box center [1272, 91] width 11 height 11
click at [681, 15] on div "Field Gateway Config" at bounding box center [372, 25] width 618 height 27
click at [532, 82] on input "GDQM3EnXnCJ5DcINf3NMavYGzHo7saqtkO5gMnP5_mU" at bounding box center [635, 91] width 1116 height 28
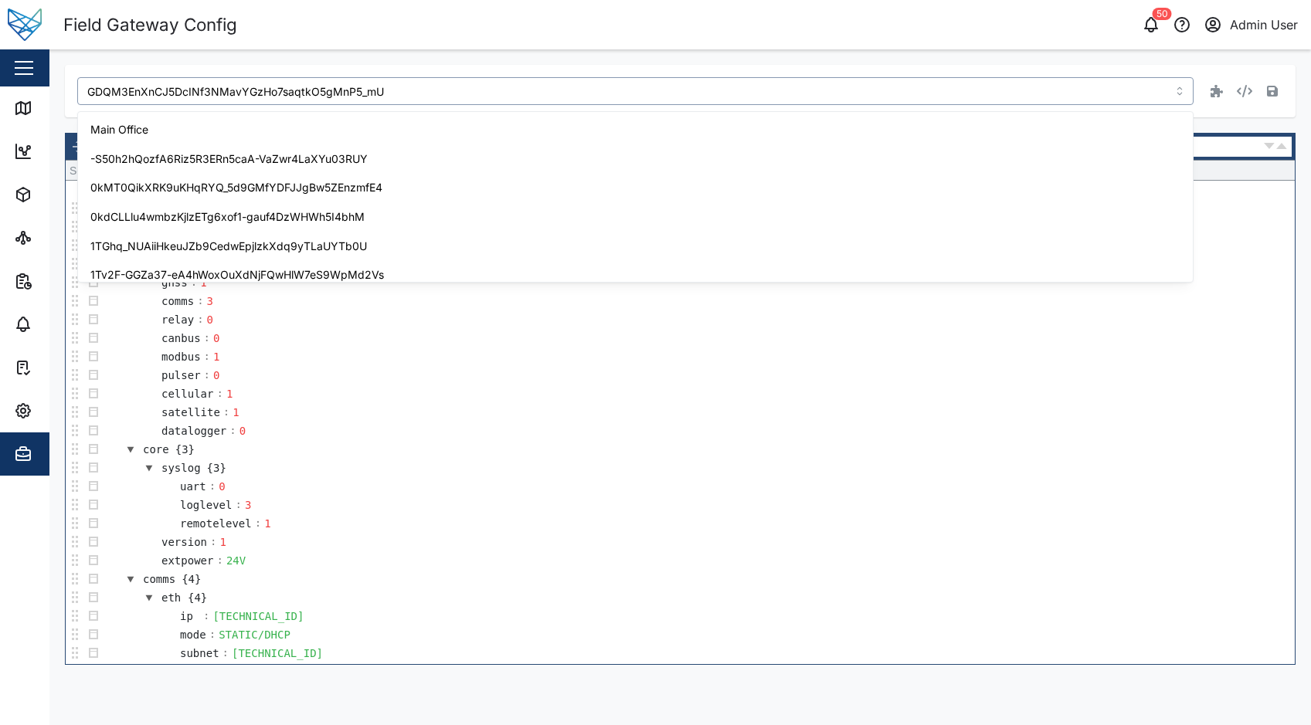
scroll to position [1409, 0]
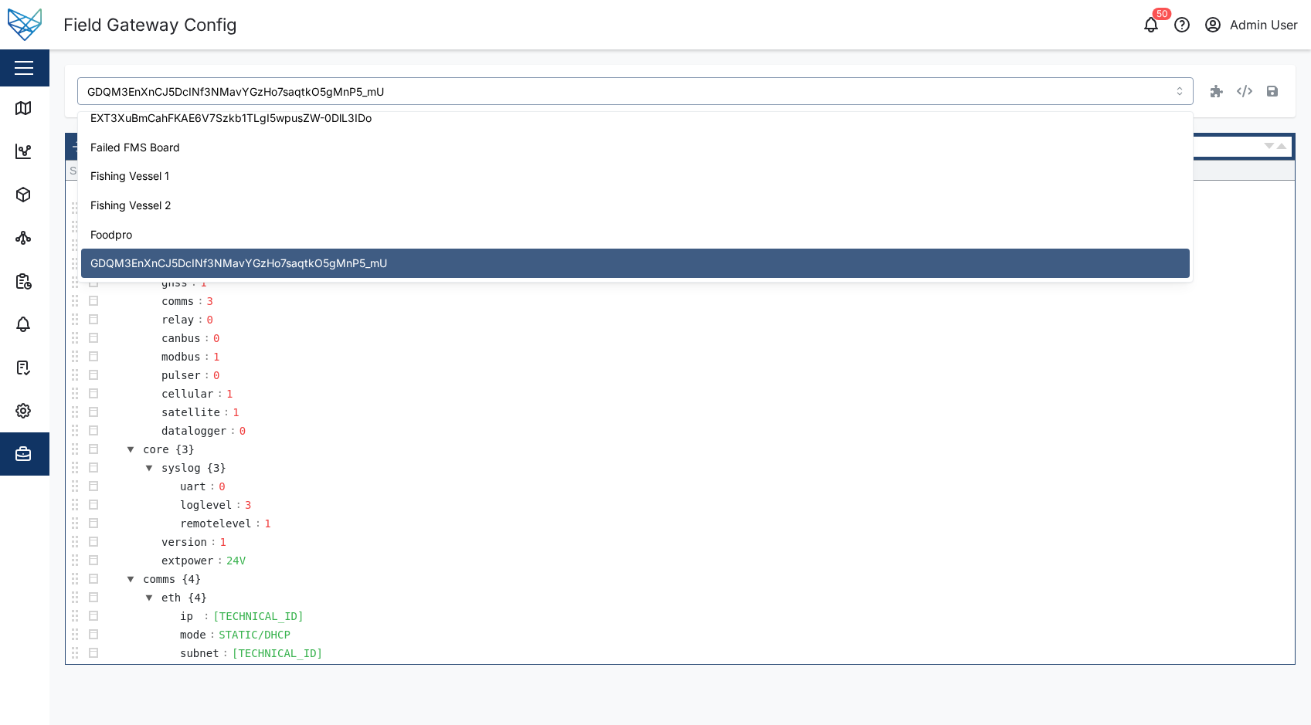
click at [532, 82] on input "GDQM3EnXnCJ5DcINf3NMavYGzHo7saqtkO5gMnP5_mU" at bounding box center [635, 91] width 1116 height 28
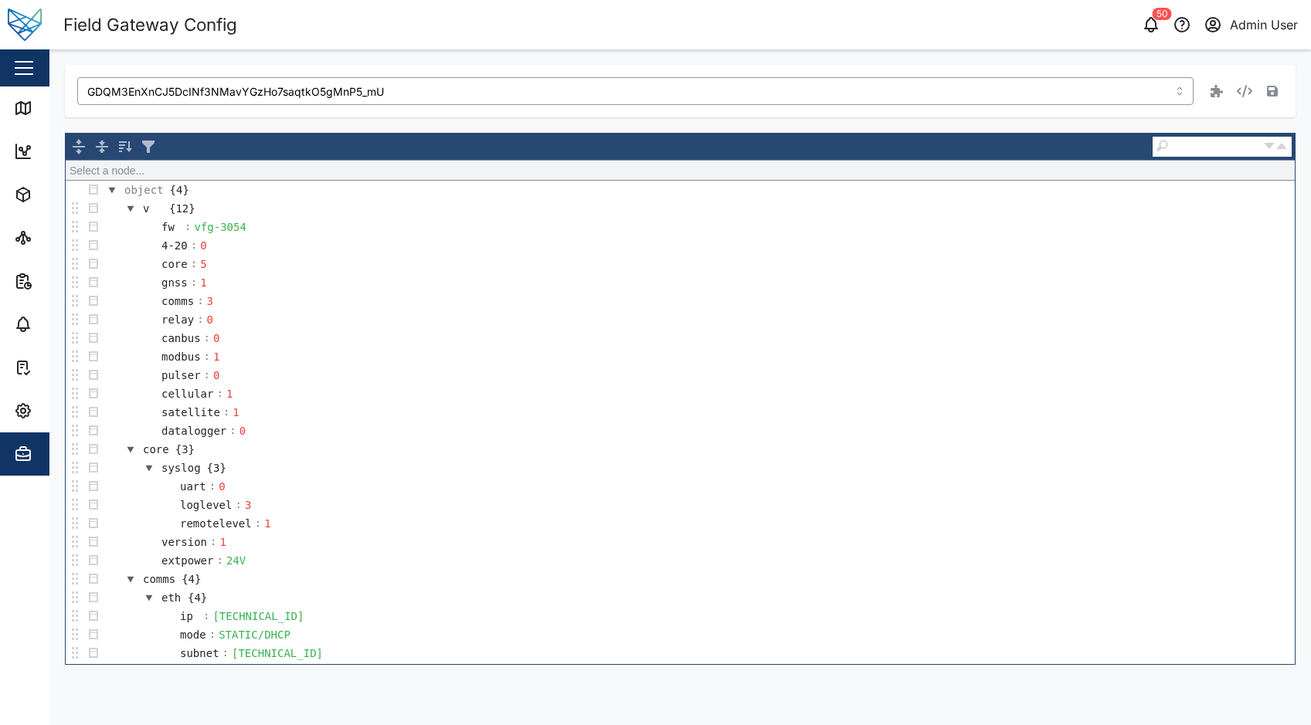
click at [532, 82] on input "GDQM3EnXnCJ5DcINf3NMavYGzHo7saqtkO5gMnP5_mU" at bounding box center [635, 91] width 1116 height 28
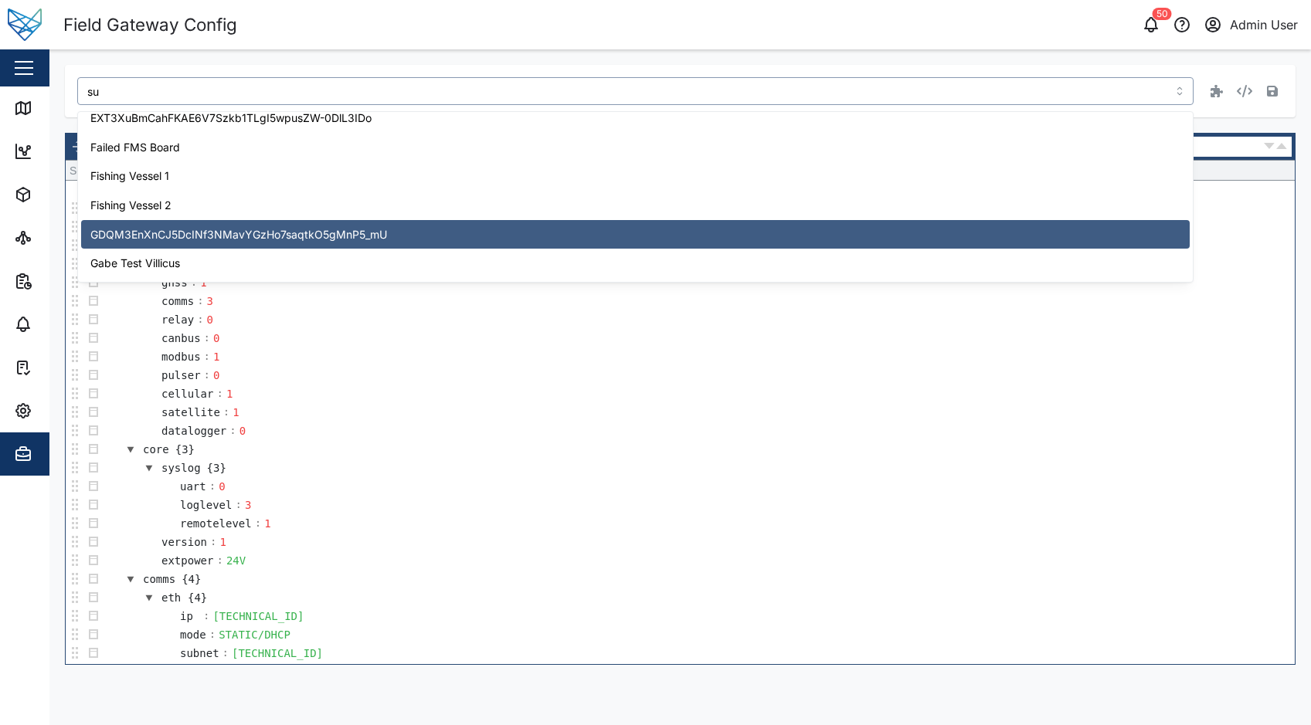
scroll to position [0, 0]
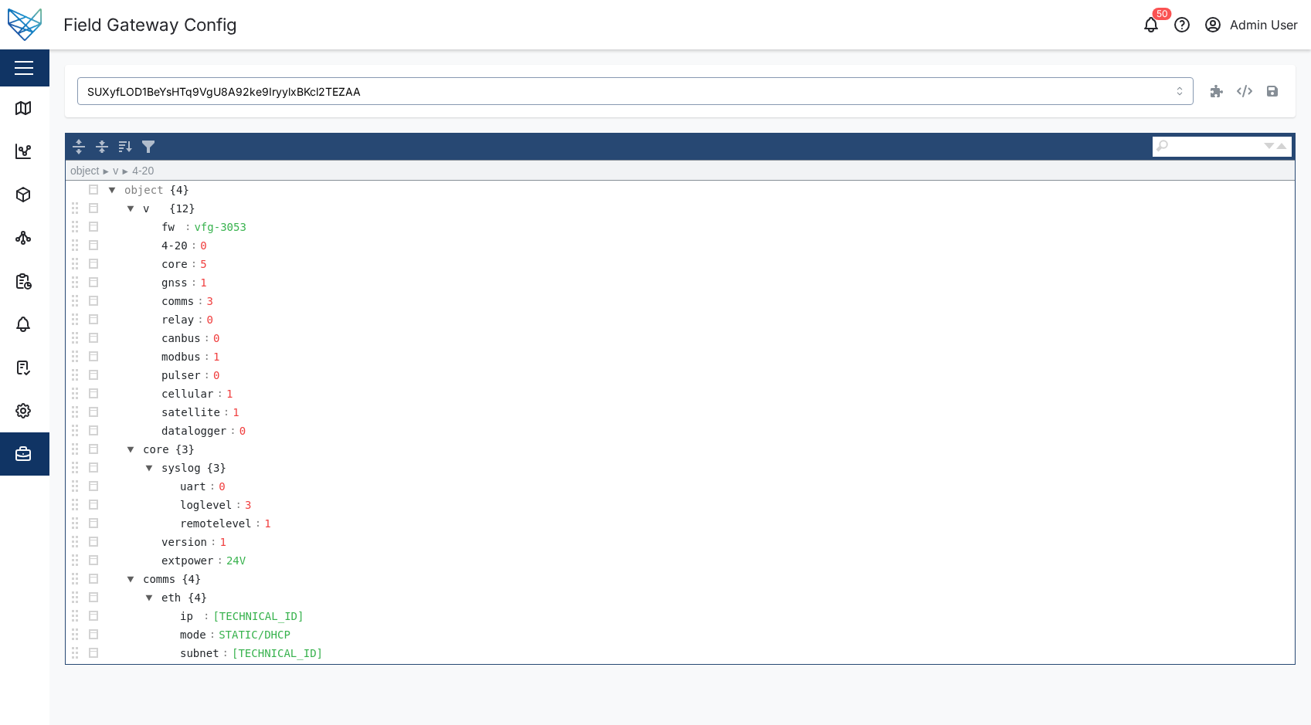
click at [272, 238] on td "4-20 : 0" at bounding box center [699, 245] width 1192 height 19
type input "SUXyfLOD1BeYsHTq9VgU8A92ke9IryylxBKcl2TEZAA"
click at [259, 226] on td "fw : vfg-3053" at bounding box center [699, 227] width 1192 height 19
click at [243, 227] on div "vfg-3053" at bounding box center [220, 227] width 56 height 17
click at [240, 230] on div "vfg-3053" at bounding box center [220, 227] width 56 height 17
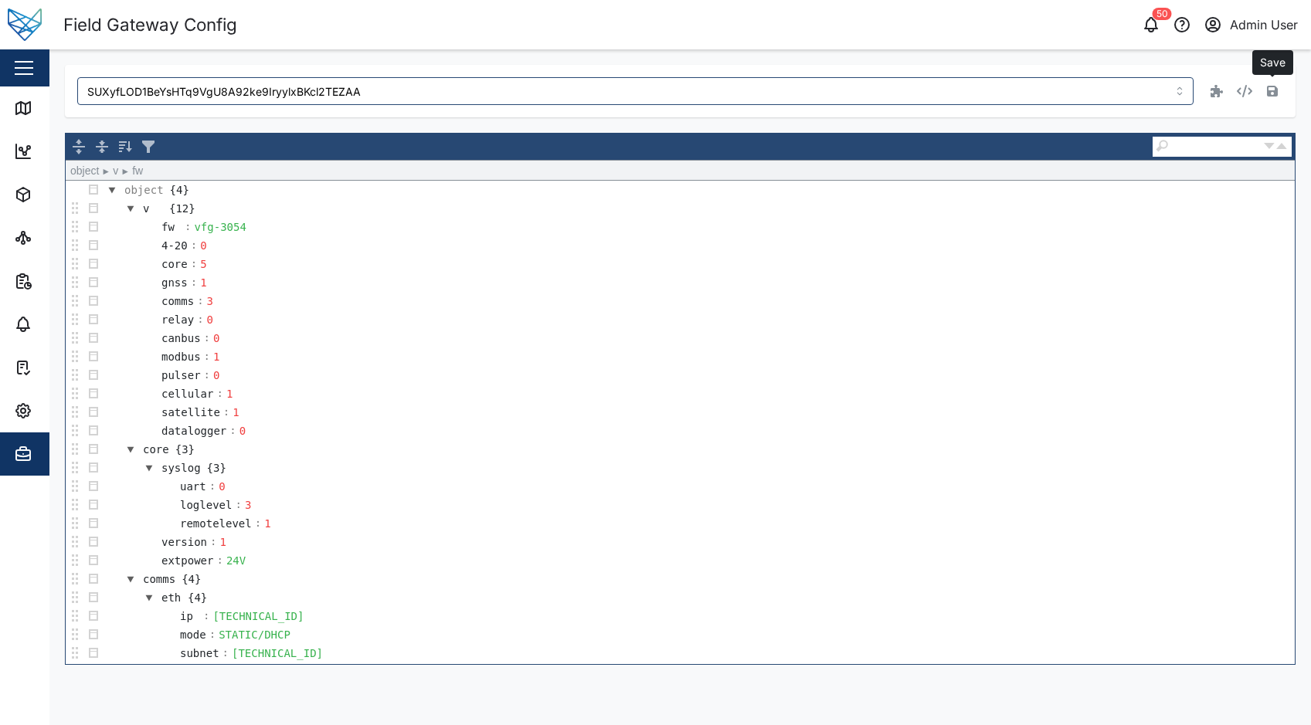
click at [1279, 91] on button "button" at bounding box center [1273, 91] width 22 height 22
click at [277, 88] on input "SUXyfLOD1BeYsHTq9VgU8A92ke9IryylxBKcl2TEZAA" at bounding box center [635, 91] width 1116 height 28
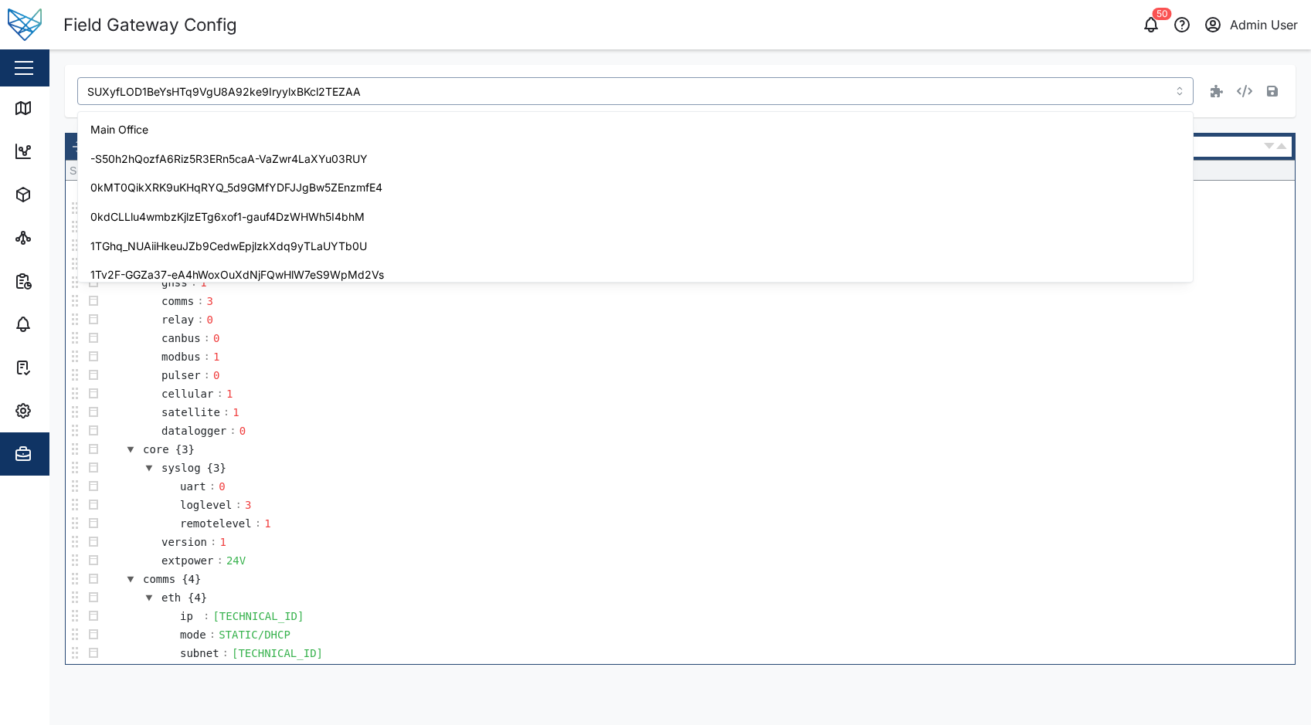
scroll to position [2749, 0]
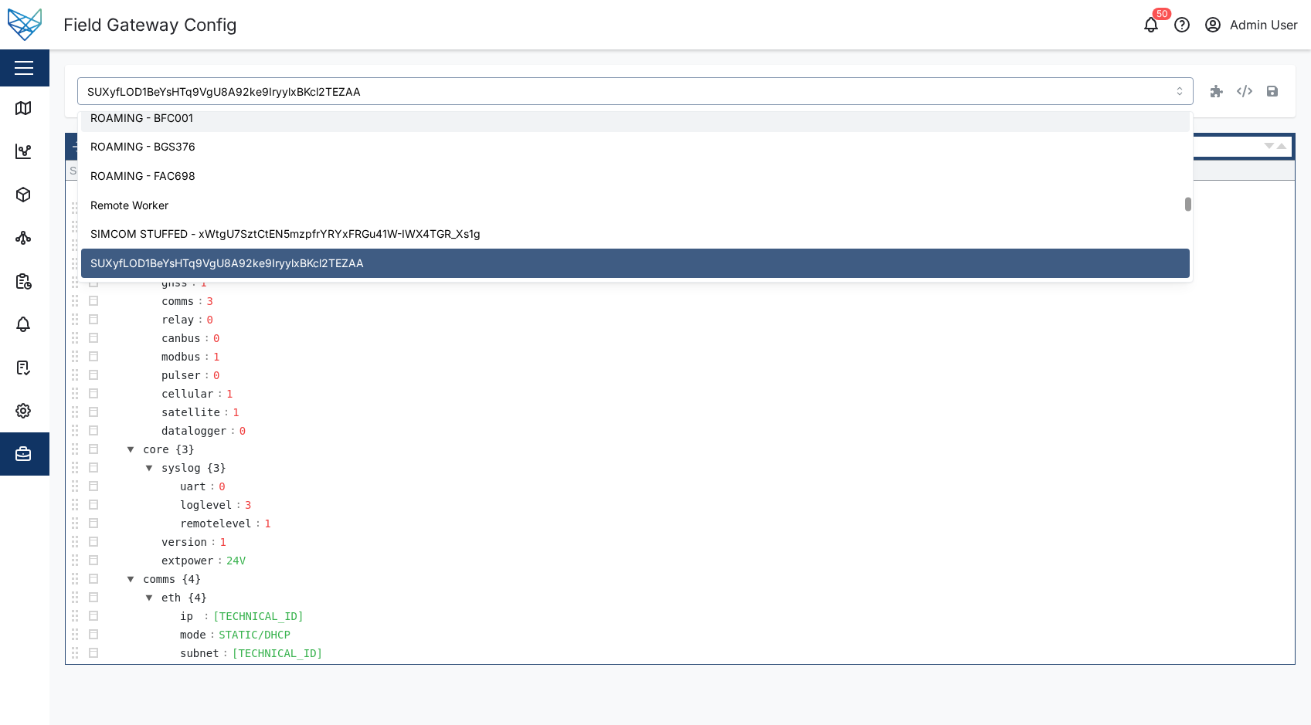
click at [371, 87] on input "SUXyfLOD1BeYsHTq9VgU8A92ke9IryylxBKcl2TEZAA" at bounding box center [635, 91] width 1116 height 28
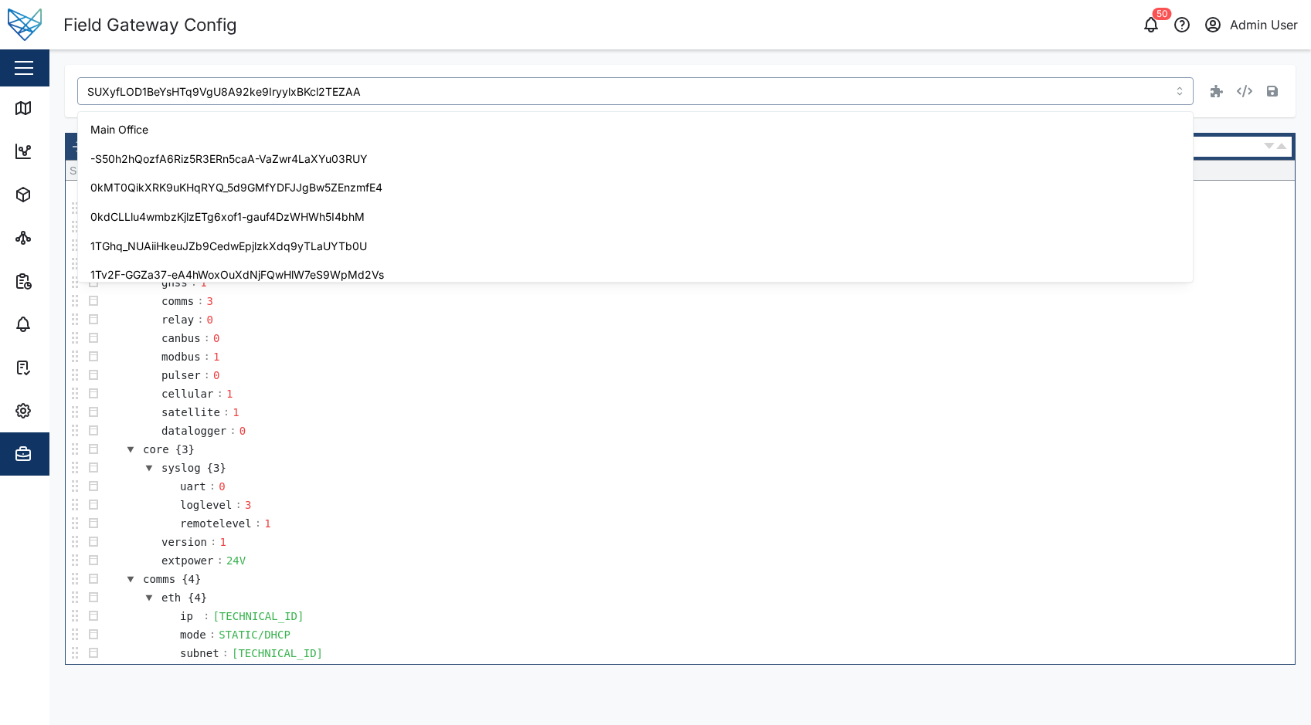
click at [371, 87] on input "SUXyfLOD1BeYsHTq9VgU8A92ke9IryylxBKcl2TEZAA" at bounding box center [635, 91] width 1116 height 28
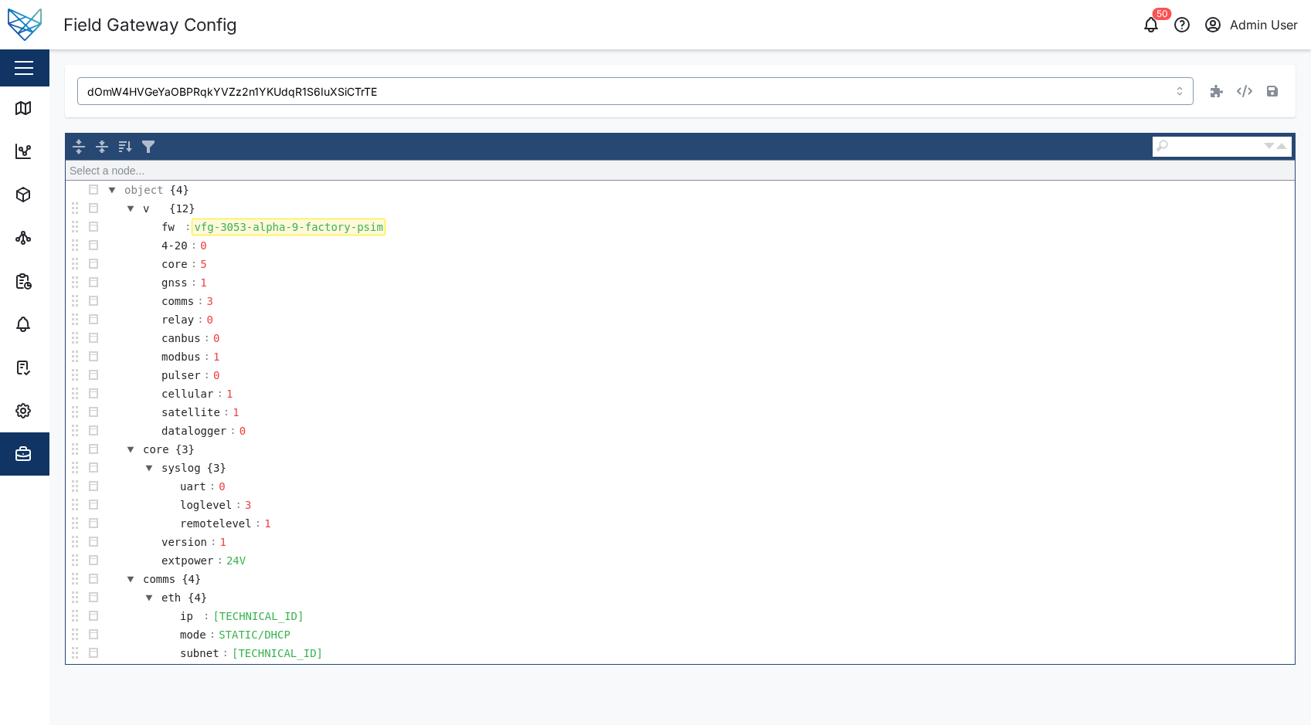
type input "dOmW4HVGeYaOBPRqkYVZz2n1YKUdqR1S6IuXSiCTrTE"
click at [368, 226] on div "vfg-3053-alpha-9-factory-psim" at bounding box center [288, 227] width 193 height 17
click at [1267, 92] on icon "button" at bounding box center [1272, 91] width 11 height 11
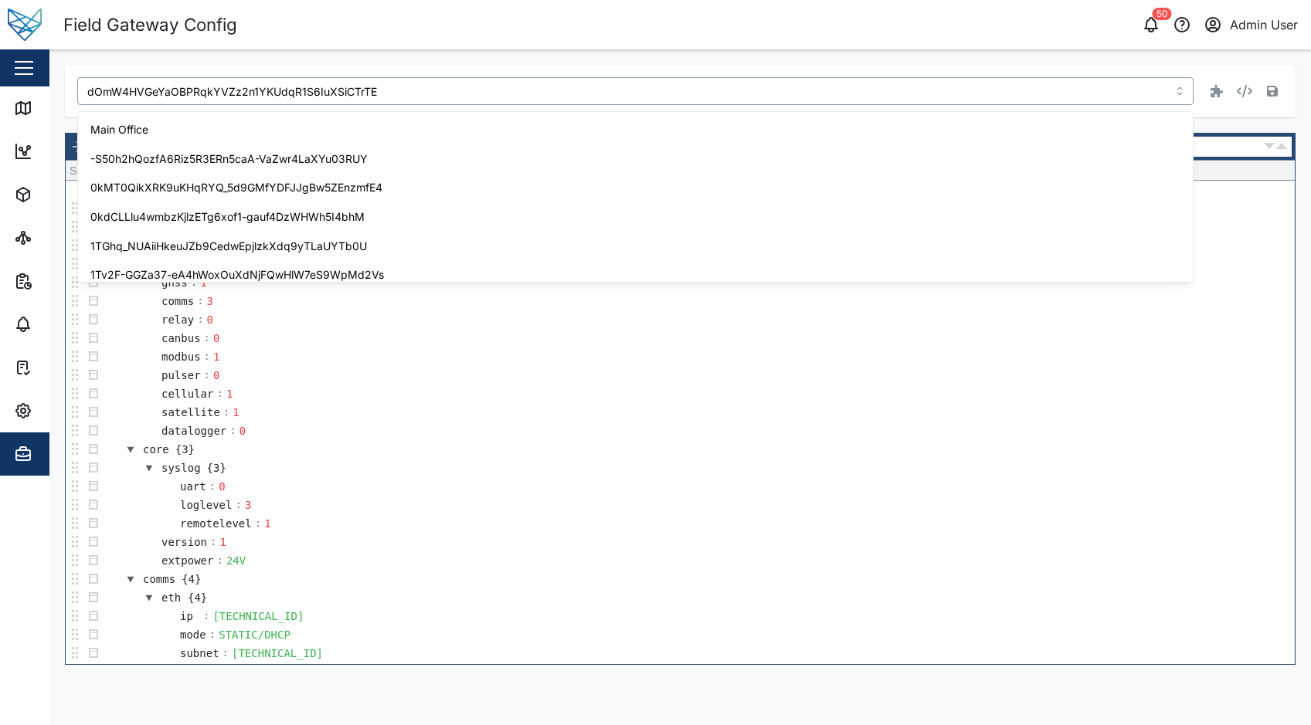
click at [680, 90] on input "dOmW4HVGeYaOBPRqkYVZz2n1YKUdqR1S6IuXSiCTrTE" at bounding box center [635, 91] width 1116 height 28
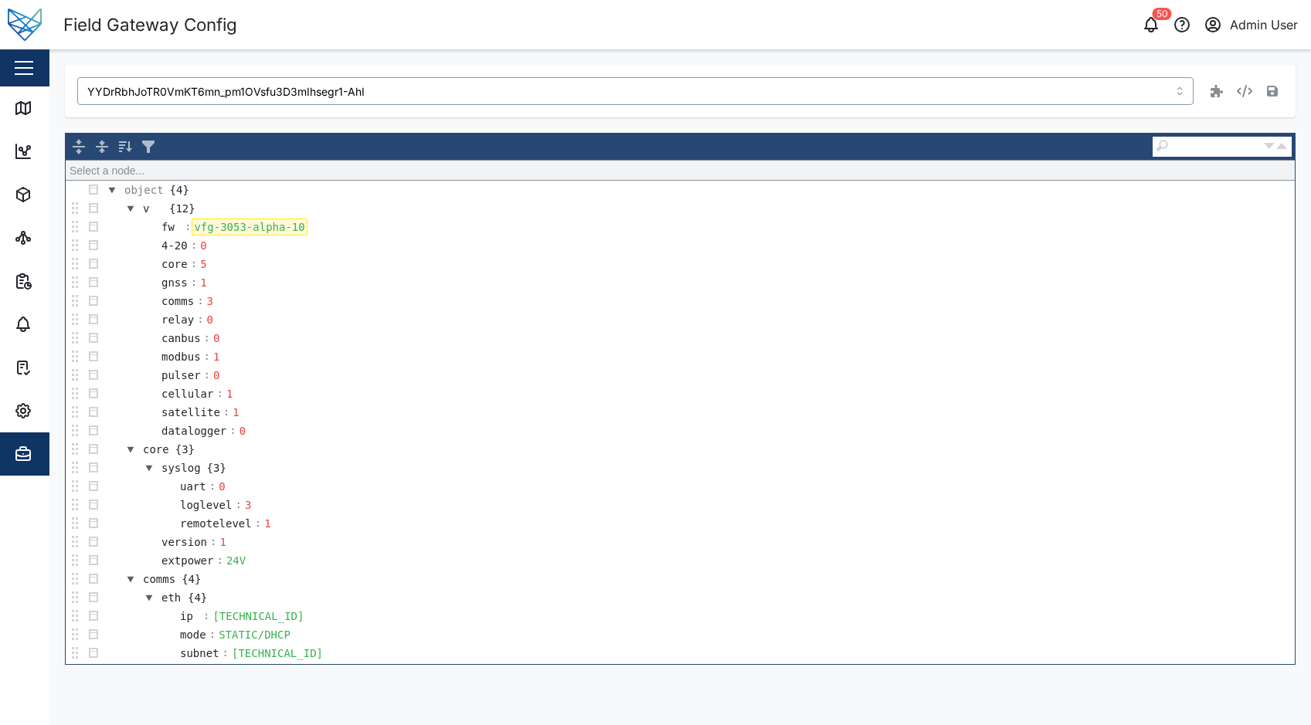
type input "YYDrRbhJoTR0VmKT6mn_pm1OVsfu3D3mIhsegr1-AhI"
drag, startPoint x: 294, startPoint y: 225, endPoint x: 241, endPoint y: 228, distance: 53.4
click at [241, 228] on div "vfg-3053-alpha-10" at bounding box center [249, 227] width 115 height 17
click at [1272, 88] on icon "button" at bounding box center [1272, 91] width 11 height 12
click at [403, 96] on input "YYDrRbhJoTR0VmKT6mn_pm1OVsfu3D3mIhsegr1-AhI" at bounding box center [635, 91] width 1116 height 28
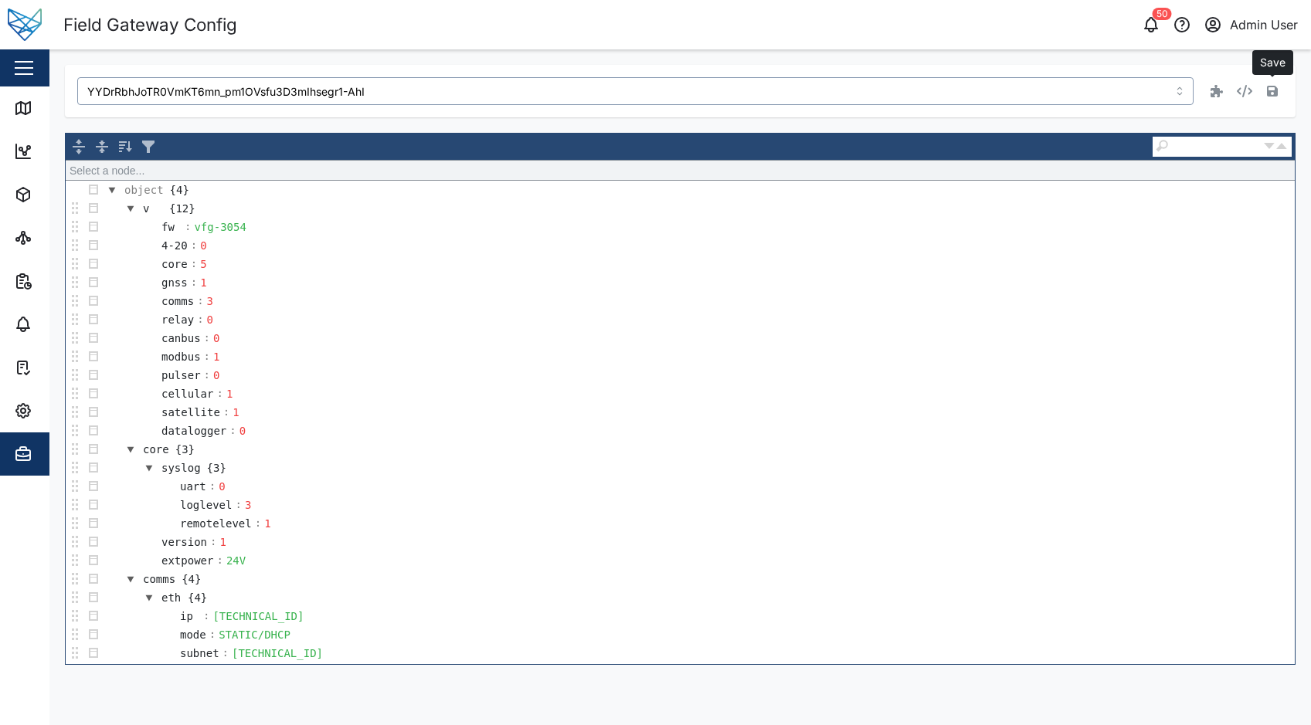
click at [403, 96] on input "YYDrRbhJoTR0VmKT6mn_pm1OVsfu3D3mIhsegr1-AhI" at bounding box center [635, 91] width 1116 height 28
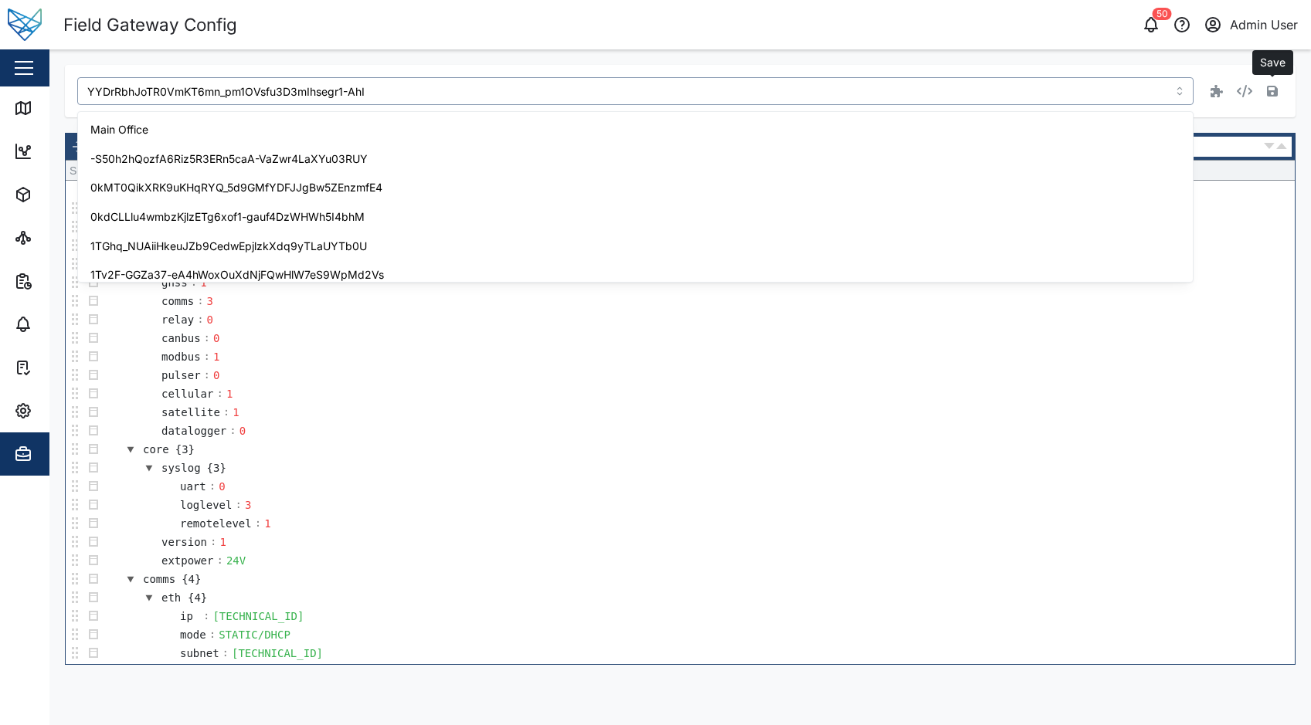
click at [403, 96] on input "YYDrRbhJoTR0VmKT6mn_pm1OVsfu3D3mIhsegr1-AhI" at bounding box center [635, 91] width 1116 height 28
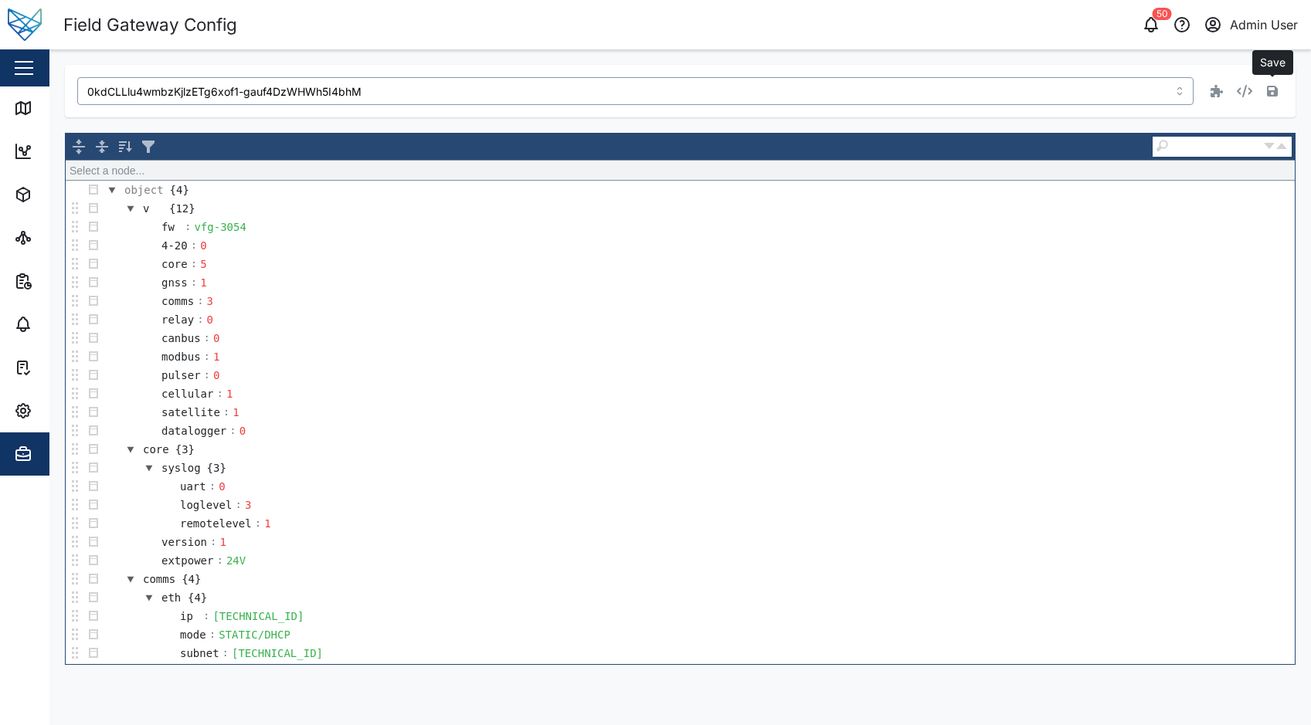
click at [404, 93] on input "0kdCLLlu4wmbzKjlzETg6xof1-gauf4DzWHWh5I4bhM" at bounding box center [635, 91] width 1116 height 28
click at [399, 90] on input "0kdCLLlu4wmbzKjlzETg6xof1-gauf4DzWHWh5I4bhM" at bounding box center [635, 91] width 1116 height 28
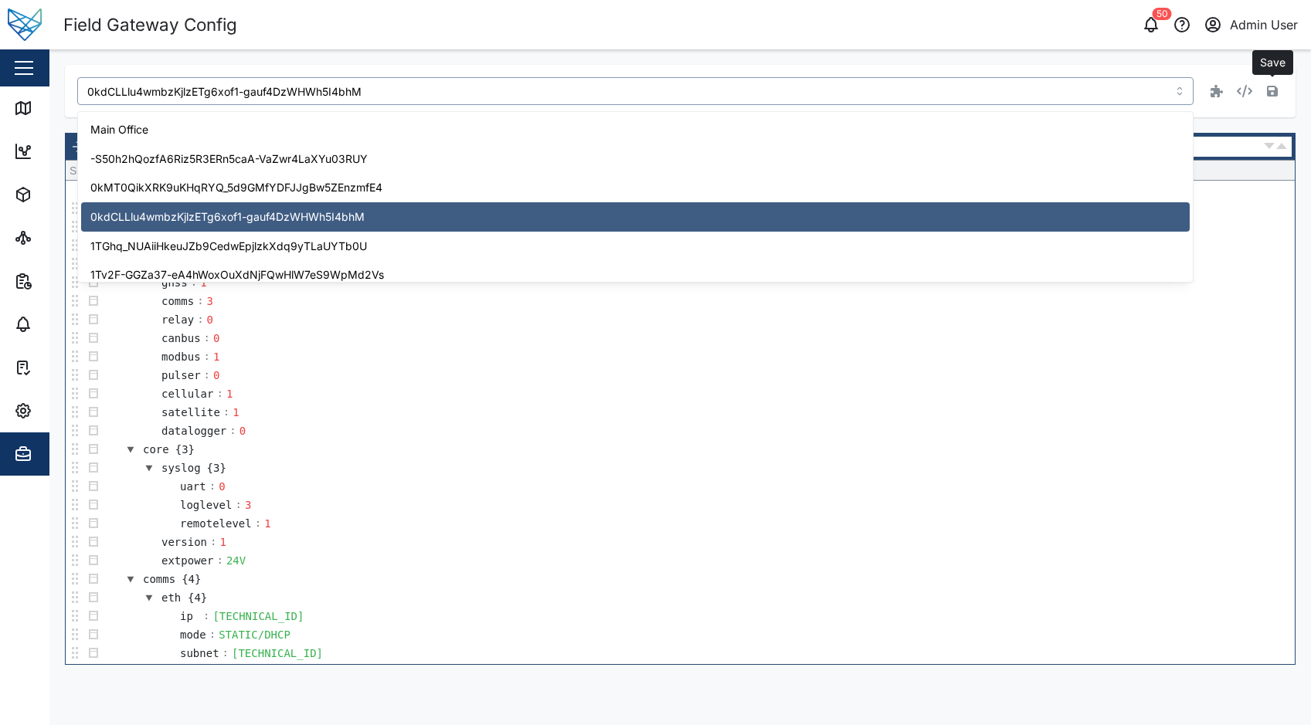
click at [399, 90] on input "0kdCLLlu4wmbzKjlzETg6xof1-gauf4DzWHWh5I4bhM" at bounding box center [635, 91] width 1116 height 28
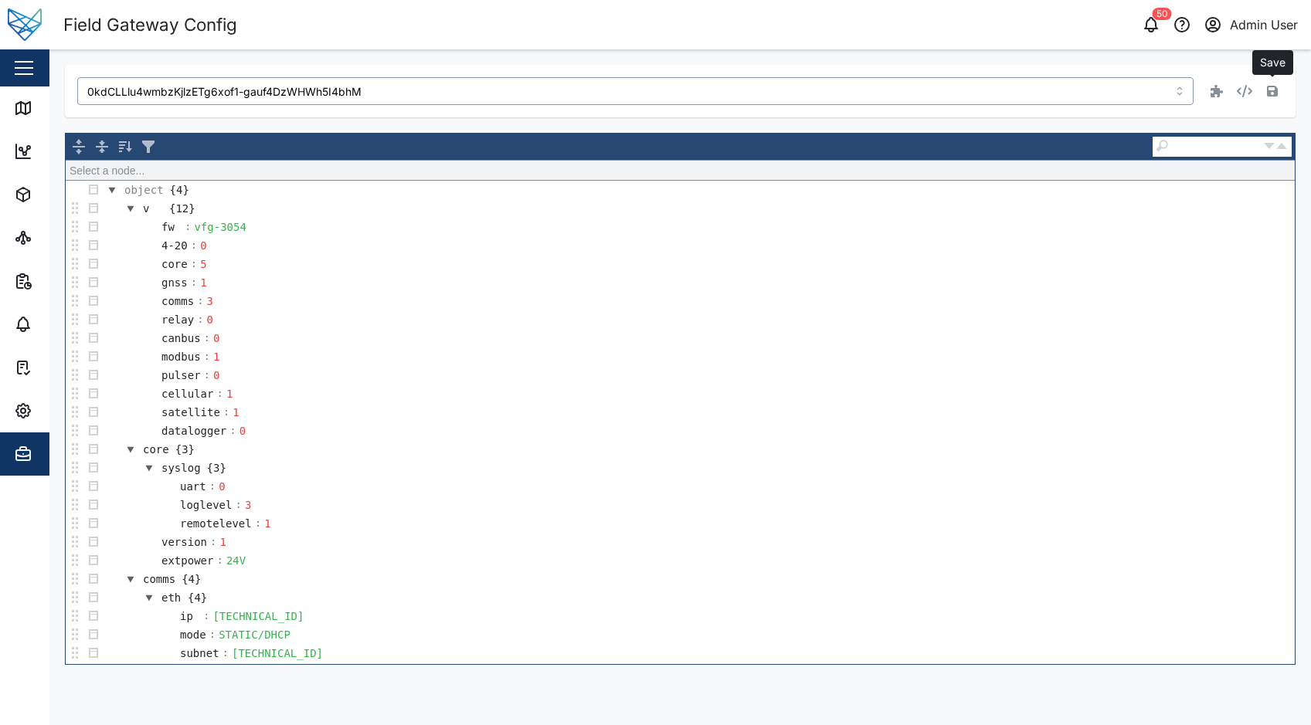
click at [399, 90] on input "0kdCLLlu4wmbzKjlzETg6xof1-gauf4DzWHWh5I4bhM" at bounding box center [635, 91] width 1116 height 28
type input "3GASB9nEuBgcrkkzZ3NM4t13IuHJ1cbbK3fruhksnWw"
click at [364, 229] on div "vfg-3053-alpha-9-factory-psim" at bounding box center [288, 227] width 193 height 17
drag, startPoint x: 366, startPoint y: 227, endPoint x: 253, endPoint y: 223, distance: 113.7
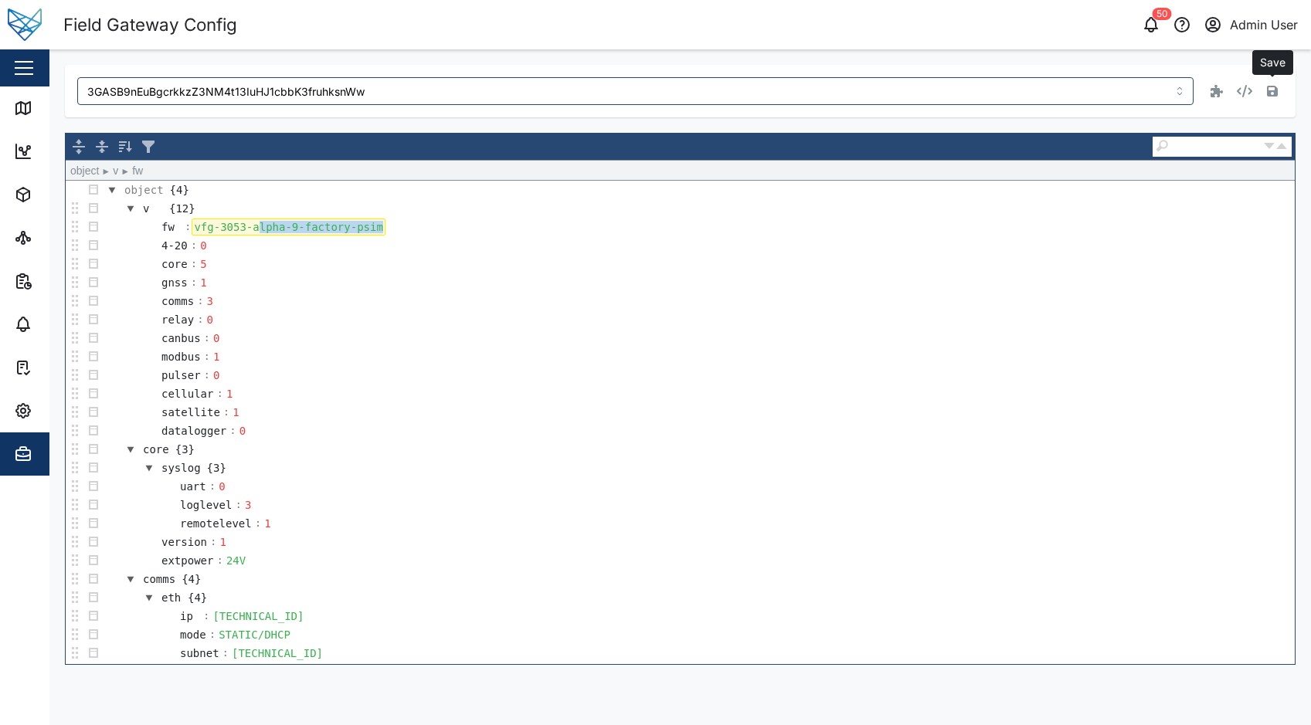
click at [253, 223] on div "vfg-3053-alpha-9-factory-psim" at bounding box center [288, 227] width 193 height 17
click at [1265, 82] on button "button" at bounding box center [1273, 91] width 22 height 22
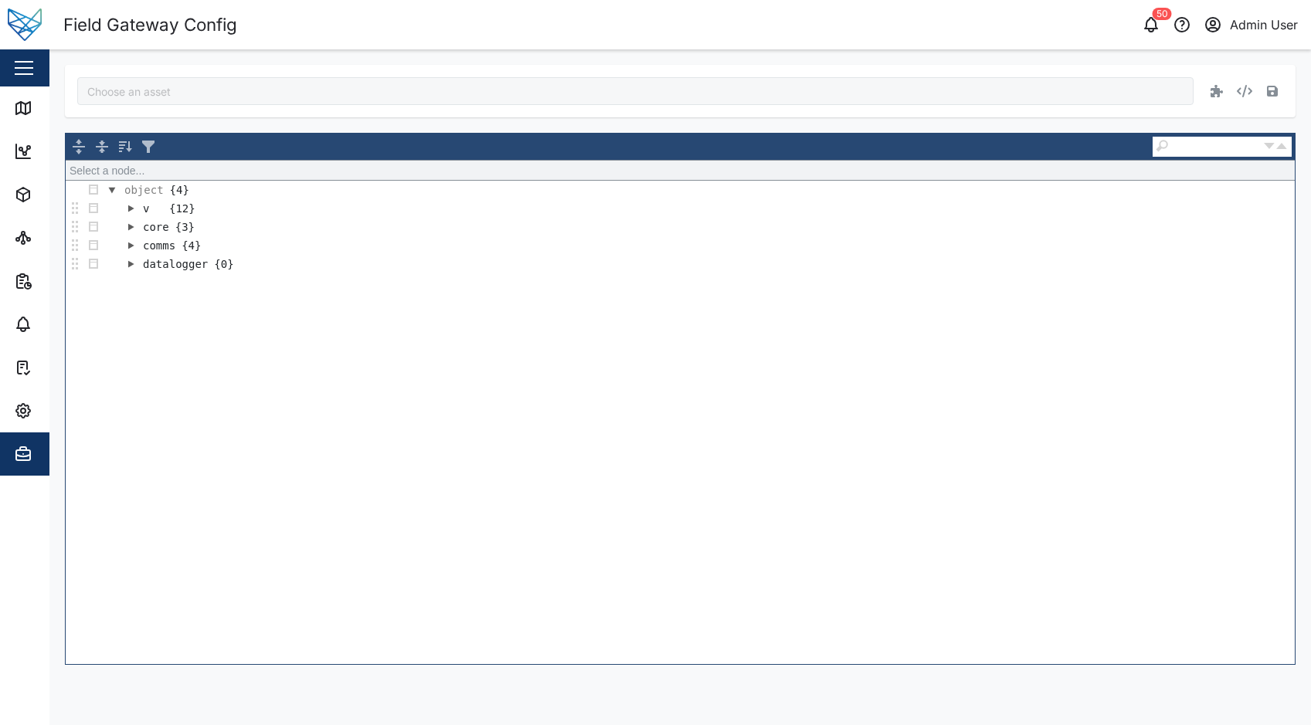
type input "3GASB9nEuBgcrkkzZ3NM4t13IuHJ1cbbK3fruhksnWw"
